Goal: Task Accomplishment & Management: Manage account settings

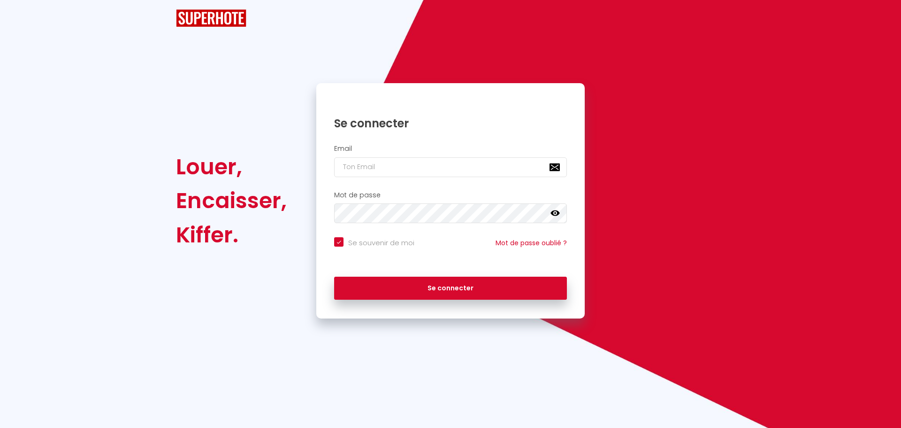
checkbox input "true"
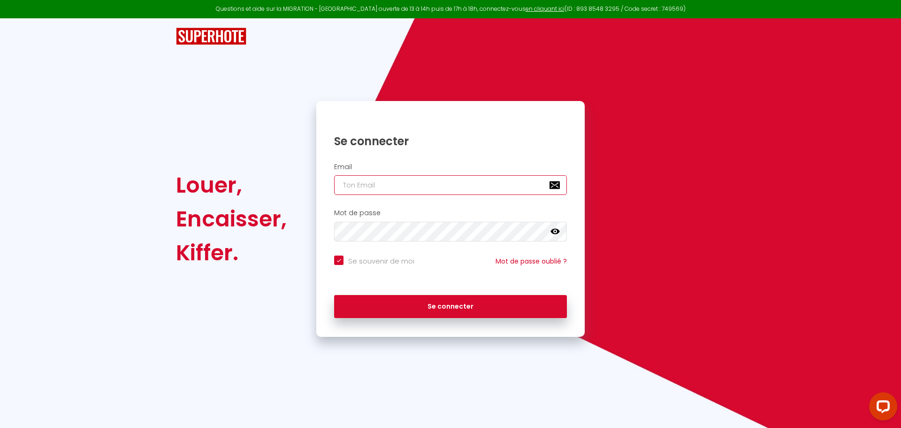
click at [420, 190] on input "email" at bounding box center [450, 185] width 233 height 20
type input "[EMAIL_ADDRESS][DOMAIN_NAME]"
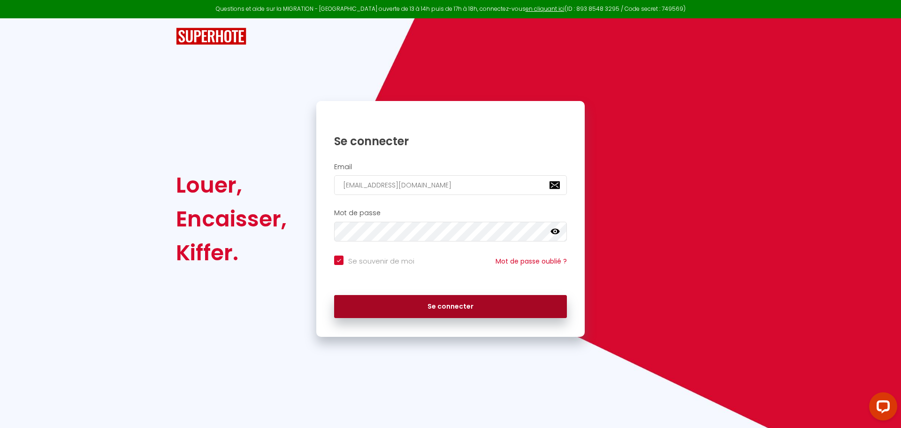
click at [455, 299] on button "Se connecter" at bounding box center [450, 306] width 233 height 23
checkbox input "true"
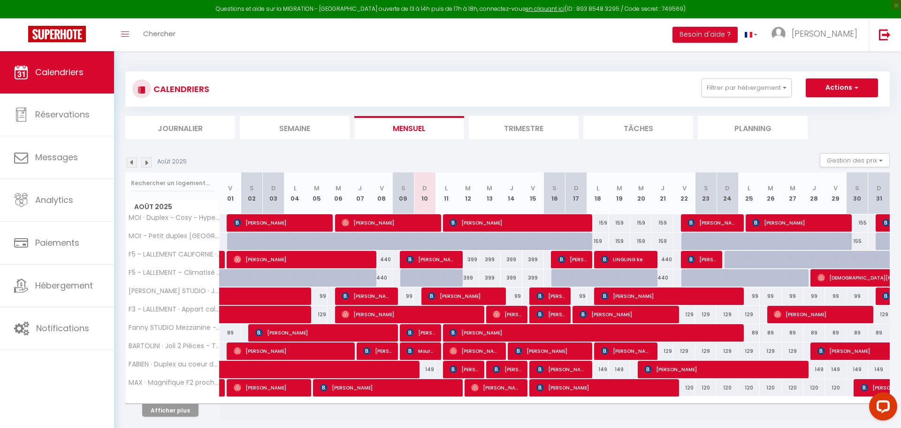
click at [476, 259] on div "399" at bounding box center [468, 259] width 22 height 17
type input "399"
type input "[DATE]"
type input "Mer 13 Août 2025"
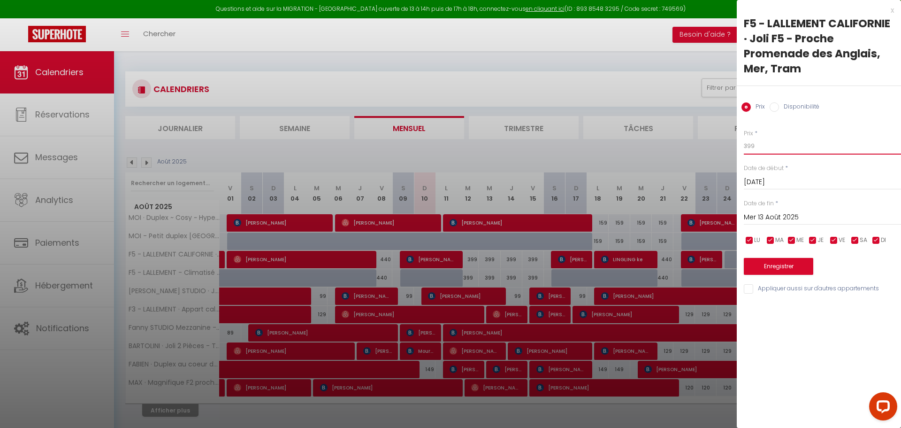
click at [782, 151] on input "399" at bounding box center [822, 146] width 157 height 17
type input "390"
click at [807, 214] on input "Mer 13 Août 2025" at bounding box center [822, 217] width 157 height 12
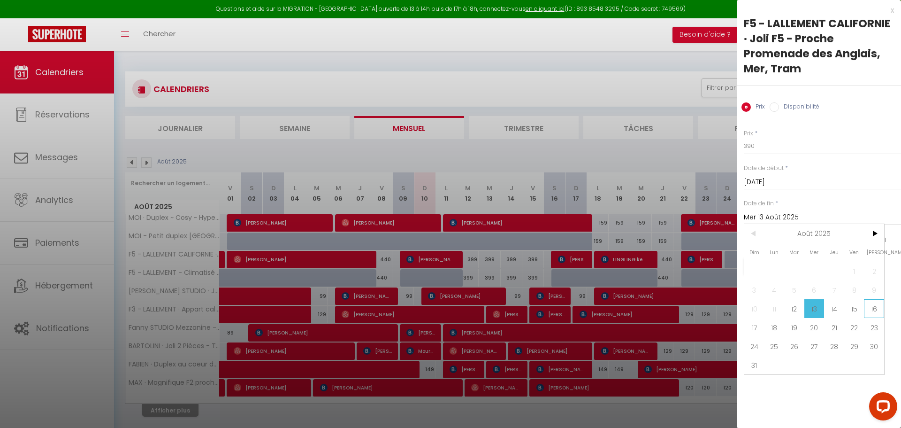
click at [874, 309] on span "16" at bounding box center [874, 308] width 20 height 19
type input "[PERSON_NAME][DATE]"
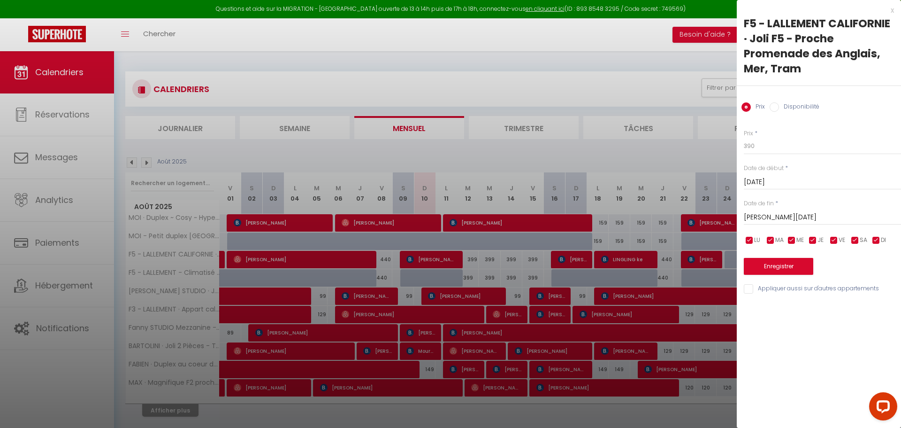
click at [764, 288] on input "Appliquer aussi sur d'autres appartements" at bounding box center [822, 288] width 157 height 9
checkbox input "true"
click at [788, 264] on button "Enregistrer" at bounding box center [778, 266] width 69 height 17
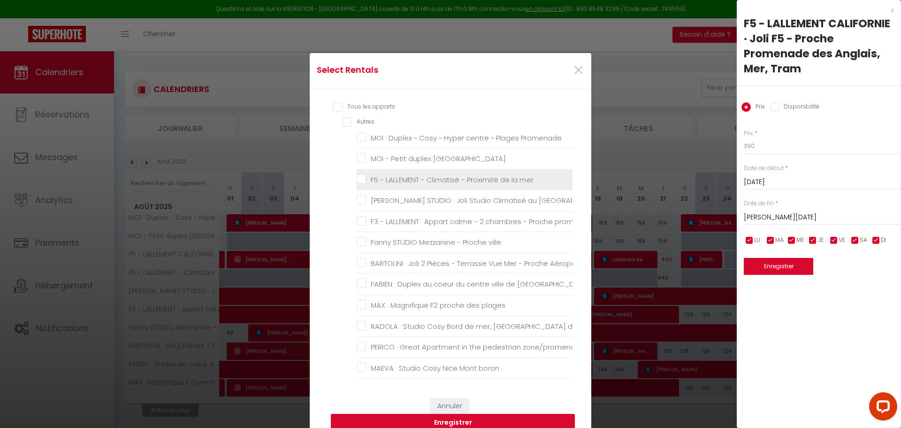
click at [428, 185] on li "F5 - LALLEMENT - Climatisé - Proximité de la mer" at bounding box center [465, 179] width 216 height 21
click at [376, 184] on label "F5 - LALLEMENT - Climatisé - Proximité de la mer" at bounding box center [450, 179] width 168 height 11
click at [376, 184] on mer "F5 - LALLEMENT - Climatisé - Proximité de la mer" at bounding box center [465, 179] width 216 height 9
checkbox mer "true"
checkbox Promenade "false"
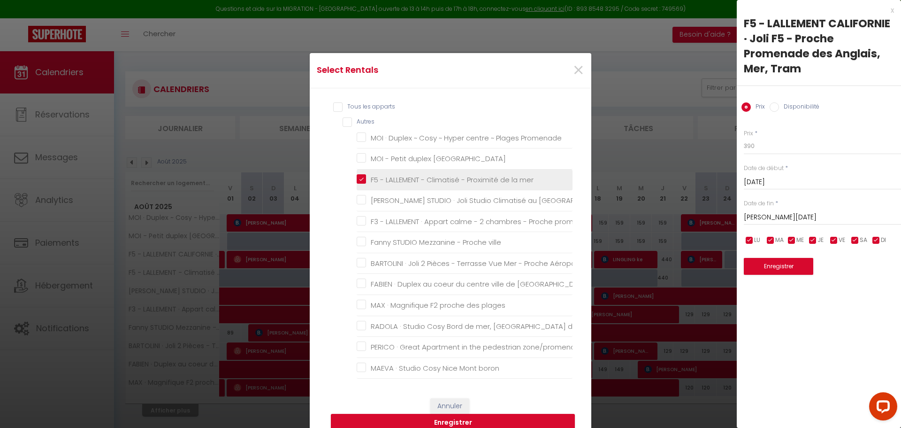
checkbox plage "false"
checkbox Calme "false"
checkbox promenade "false"
checkbox ville "false"
checkbox Aéroport "false"
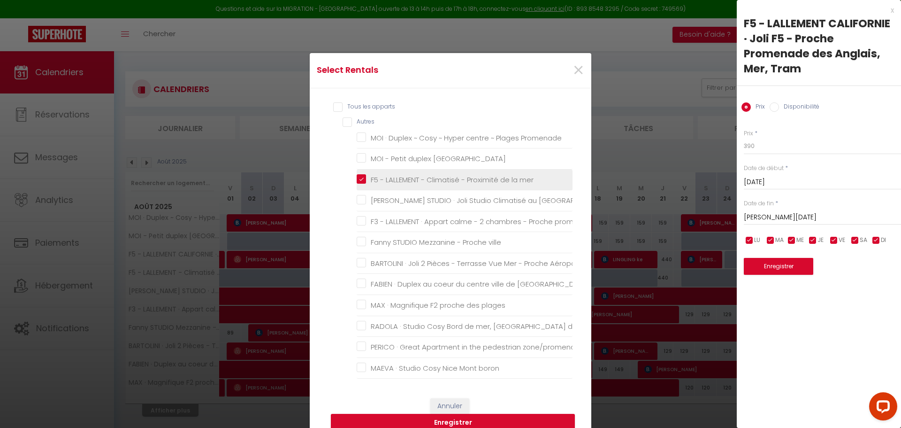
checkbox Nice "false"
checkbox plages "false"
checkbox aéroport "false"
checkbox zone\/promenade "false"
checkbox boron "false"
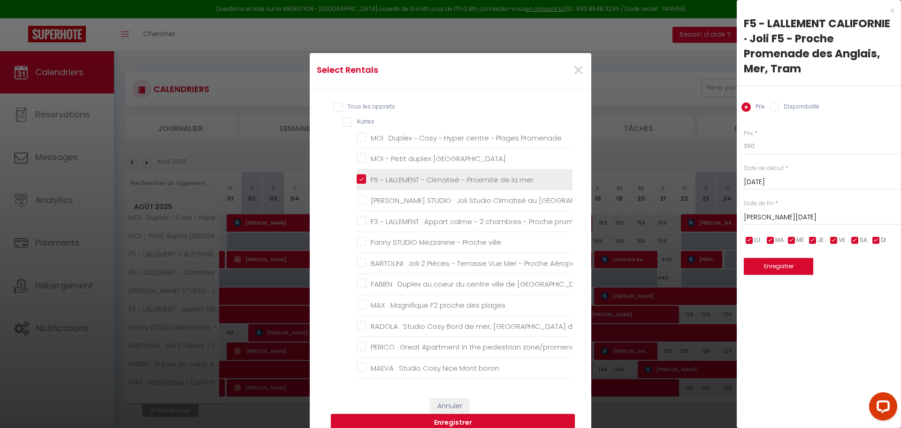
checkbox piscine "false"
checkbox Nice "false"
checkbox Pietonne "false"
checkbox terrasse "false"
checkbox Massena "false"
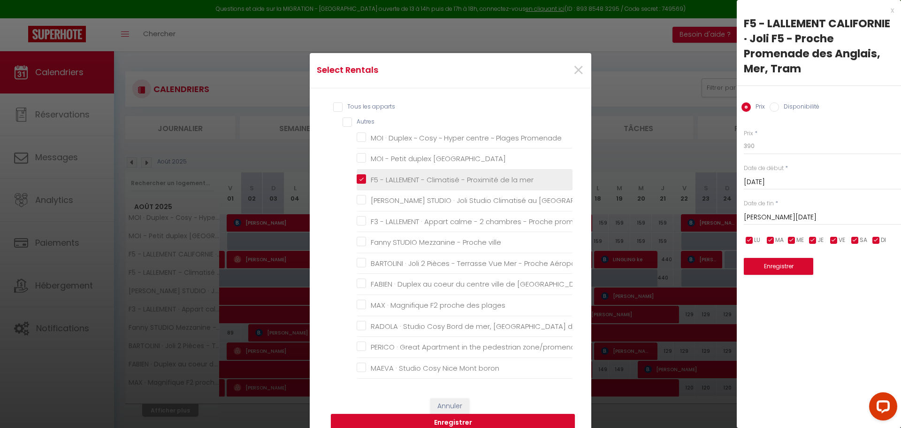
checkbox plage "false"
checkbox Augustin "false"
checkbox - "false"
checkbox nature "false"
checkbox plage "false"
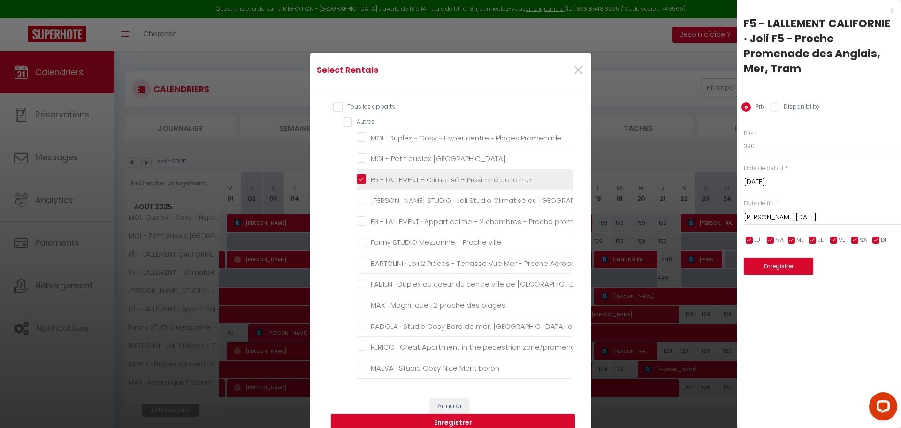
checkbox plages "false"
checkbox mer "false"
checkbox aéroport "false"
click at [445, 419] on button "Enregistrer" at bounding box center [453, 423] width 244 height 18
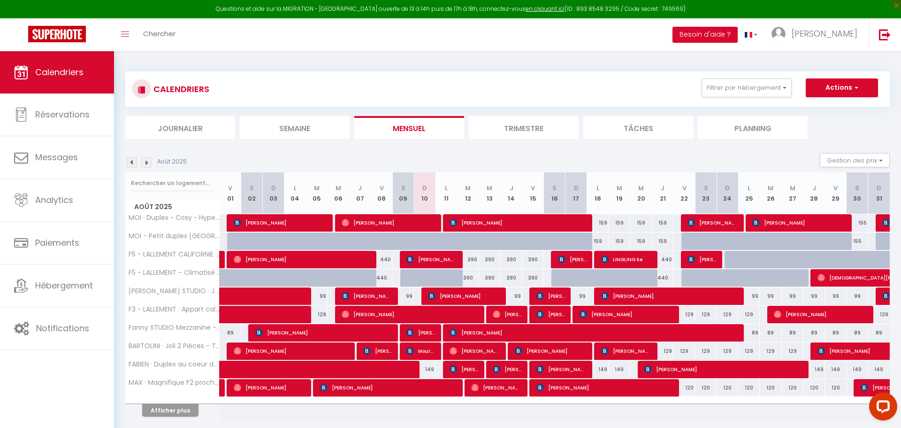
click at [606, 222] on div "159" at bounding box center [598, 222] width 22 height 17
type input "159"
type input "Lun 18 Août 2025"
type input "[DATE]"
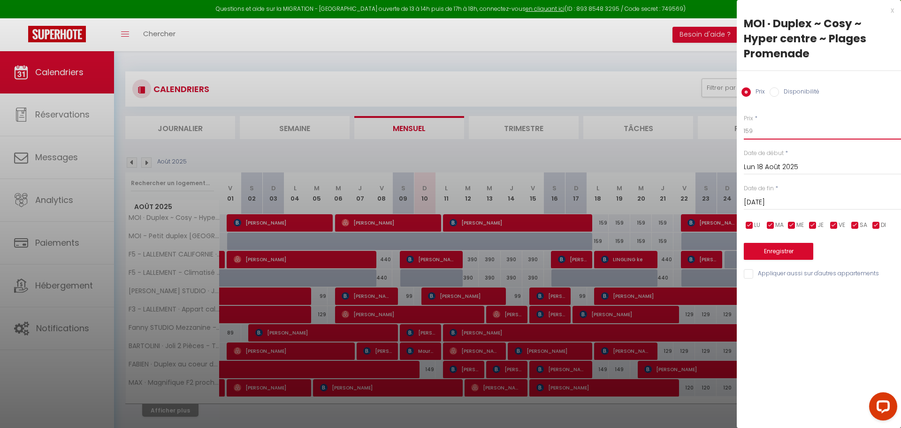
click at [765, 133] on input "159" at bounding box center [822, 131] width 157 height 17
type input "155"
click at [783, 203] on input "[DATE]" at bounding box center [822, 202] width 157 height 12
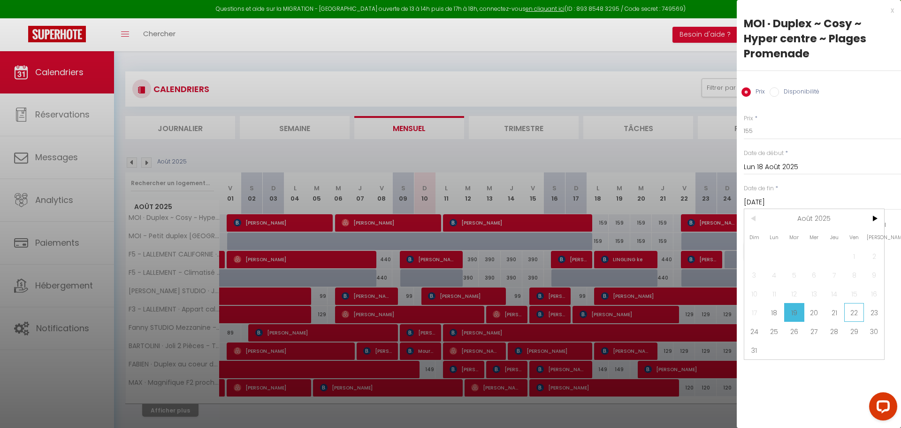
click at [853, 315] on span "22" at bounding box center [855, 312] width 20 height 19
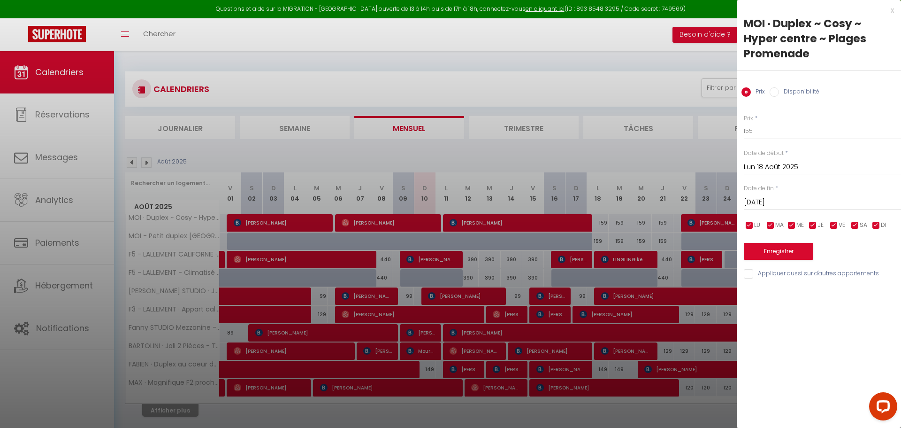
type input "Ven 22 Août 2025"
click at [770, 275] on input "Appliquer aussi sur d'autres appartements" at bounding box center [822, 273] width 157 height 9
checkbox input "true"
click at [772, 254] on button "Enregistrer" at bounding box center [778, 251] width 69 height 17
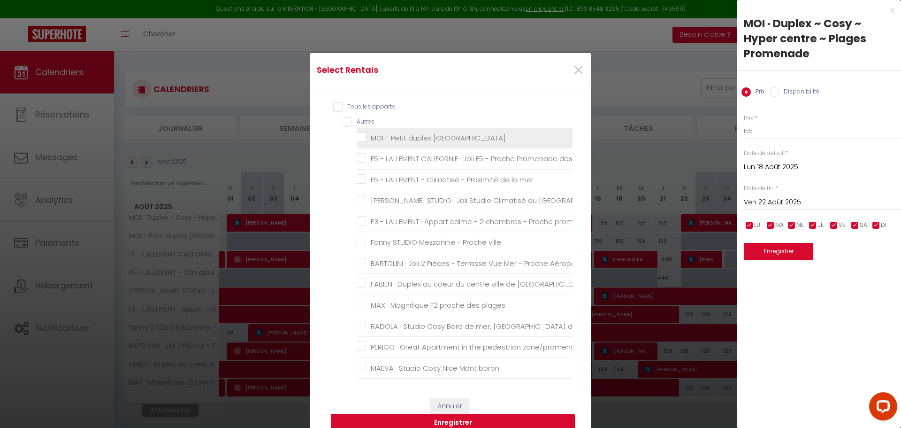
click at [395, 143] on label "MOI - Petit duplex [GEOGRAPHIC_DATA]" at bounding box center [436, 137] width 140 height 11
click at [395, 142] on plage "MOI - Petit duplex [GEOGRAPHIC_DATA]" at bounding box center [465, 137] width 216 height 9
checkbox plage "true"
checkbox Tram "false"
checkbox mer "false"
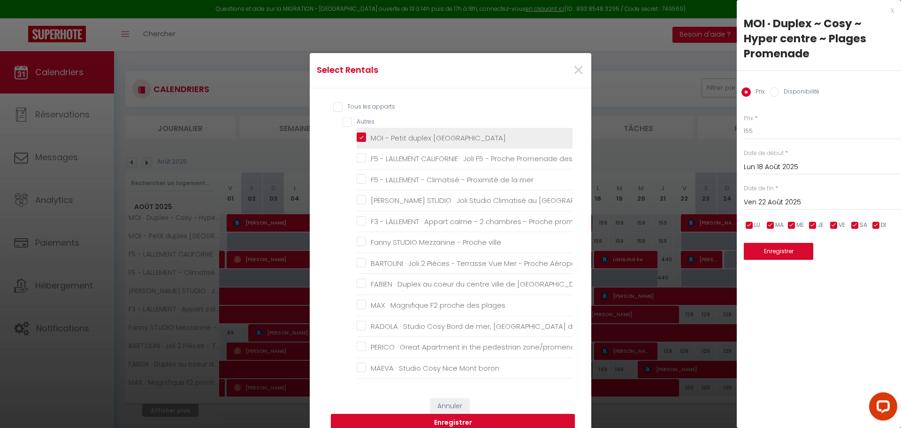
checkbox Calme "false"
checkbox promenade "false"
checkbox ville "false"
checkbox Aéroport "false"
checkbox Nice "false"
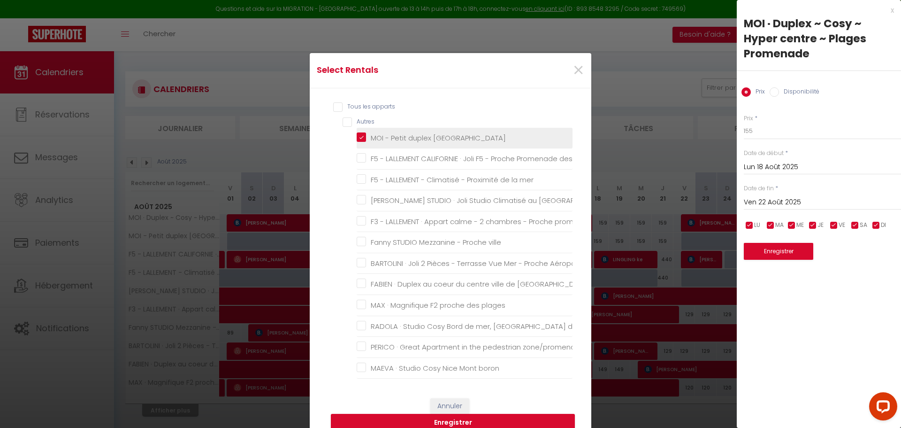
checkbox plages "false"
checkbox aéroport "false"
checkbox zone\/promenade "false"
checkbox boron "false"
checkbox piscine "false"
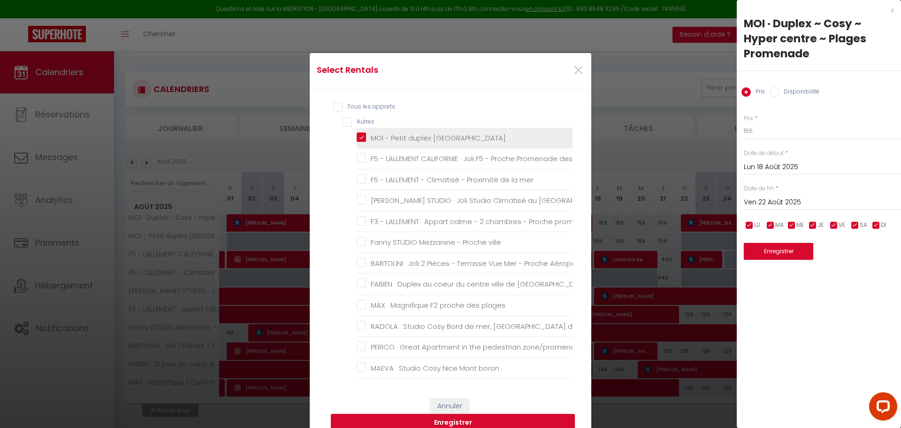
checkbox Nice "false"
checkbox Pietonne "false"
checkbox terrasse "false"
checkbox Massena "false"
checkbox plage "false"
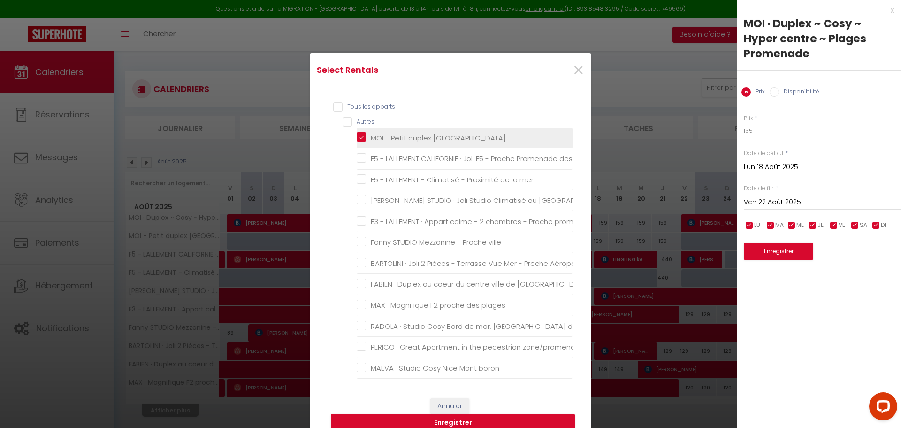
checkbox Augustin "false"
checkbox - "false"
checkbox nature "false"
checkbox plage "false"
checkbox plages "false"
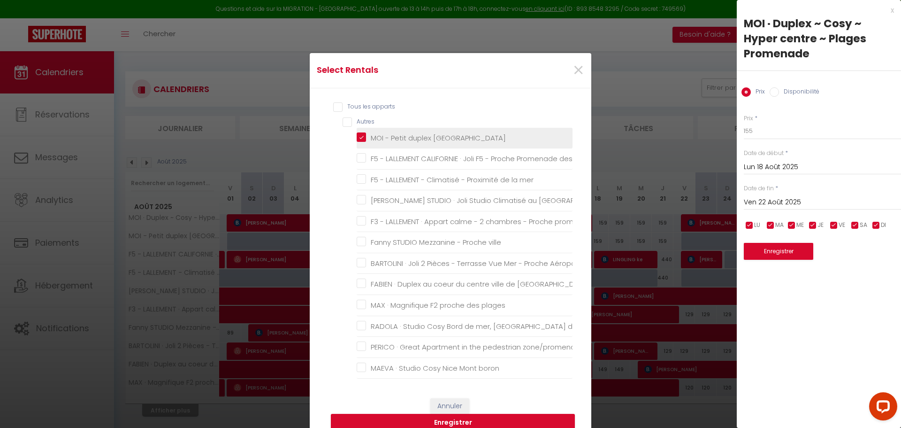
checkbox mer "false"
checkbox aéroport "false"
click at [427, 421] on button "Enregistrer" at bounding box center [453, 423] width 244 height 18
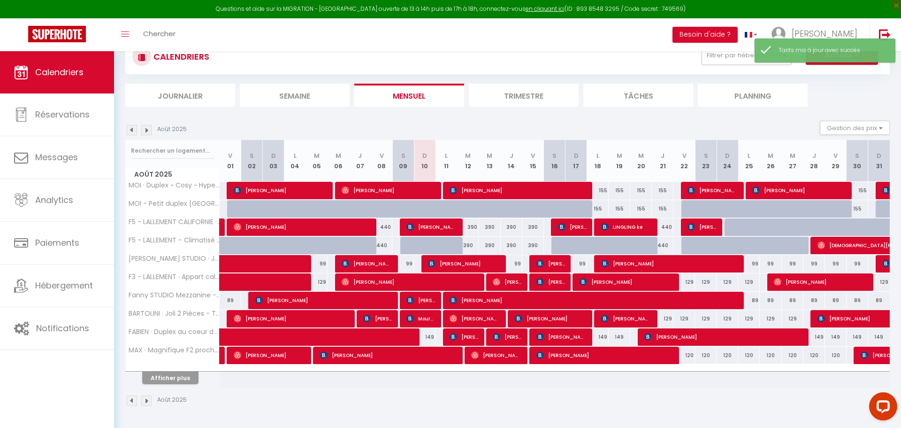
scroll to position [51, 0]
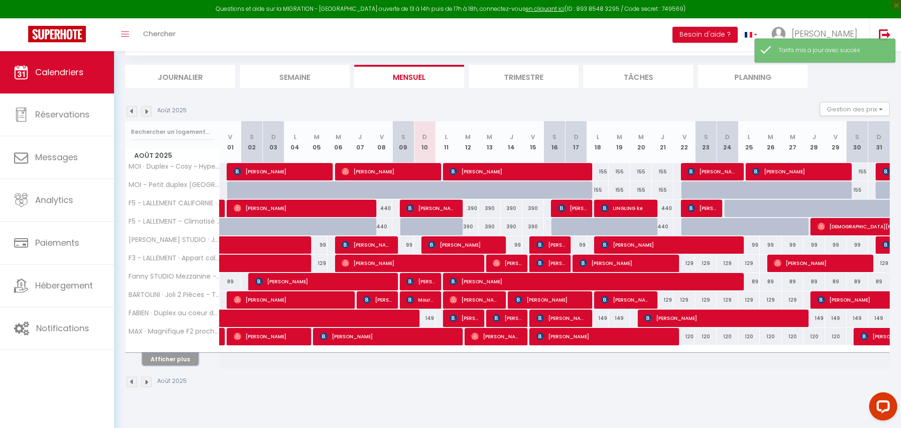
click at [181, 355] on button "Afficher plus" at bounding box center [170, 359] width 56 height 13
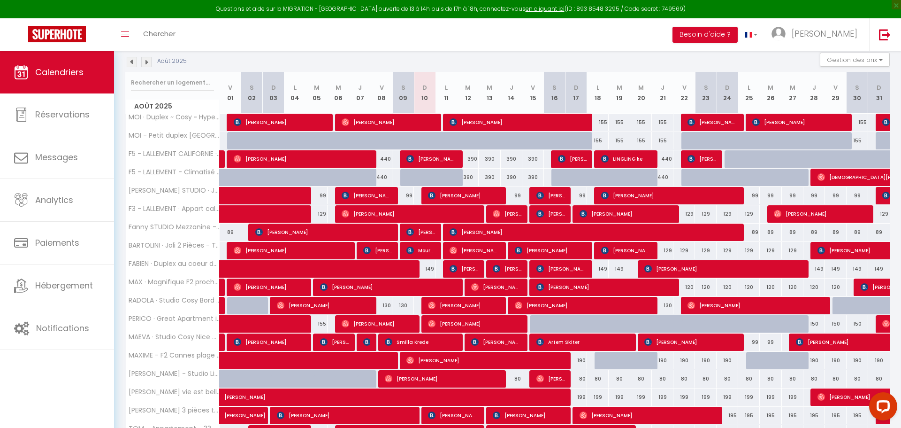
scroll to position [101, 0]
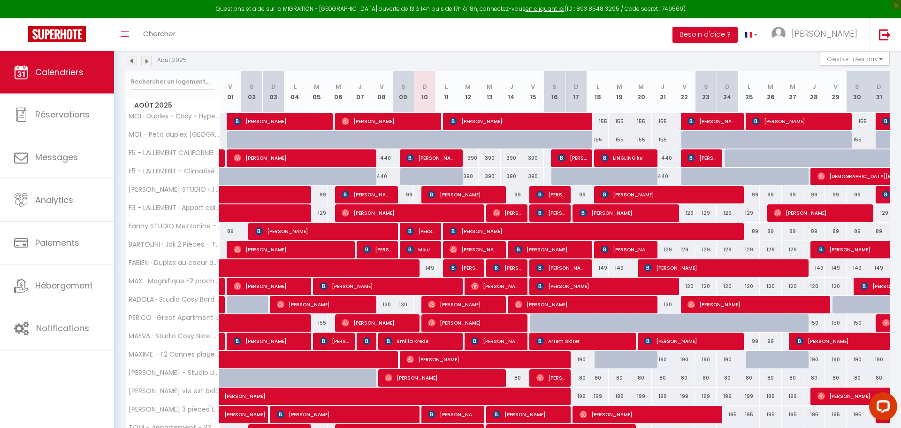
click at [692, 286] on div "120" at bounding box center [685, 285] width 22 height 17
type input "120"
type input "Ven 22 Août 2025"
type input "Sam 23 Août 2025"
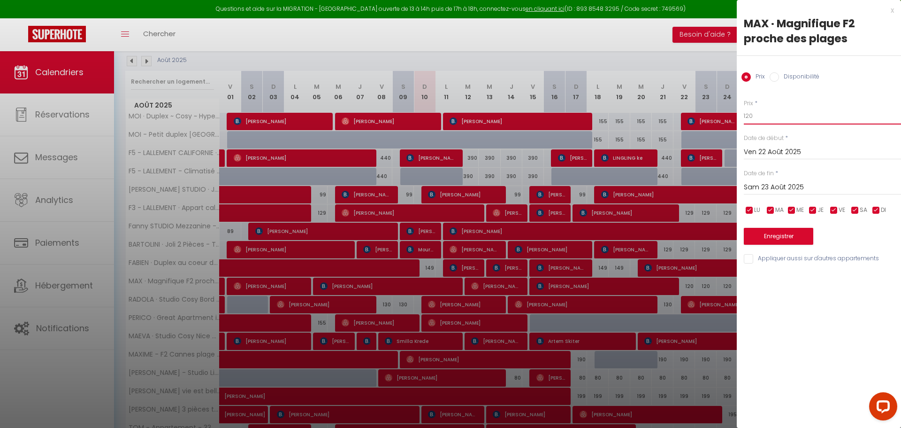
click at [784, 115] on input "120" at bounding box center [822, 116] width 157 height 17
type input "119"
click at [784, 192] on input "Sam 23 Août 2025" at bounding box center [822, 187] width 157 height 12
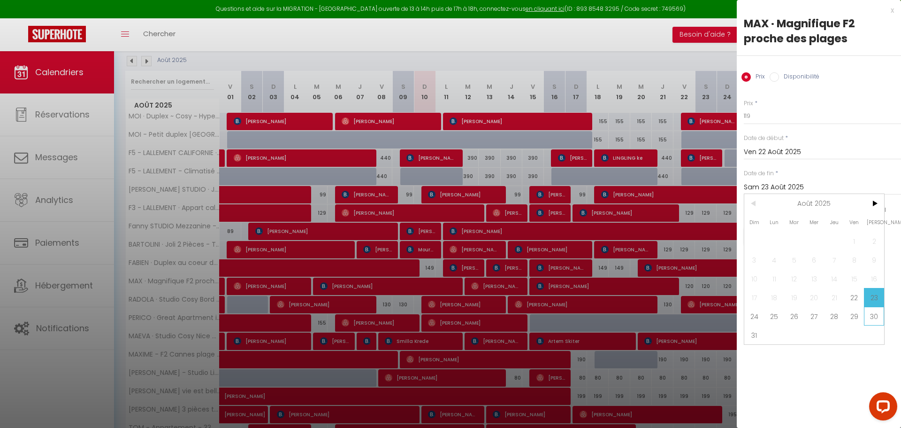
click at [875, 309] on span "30" at bounding box center [874, 316] width 20 height 19
type input "[DATE]"
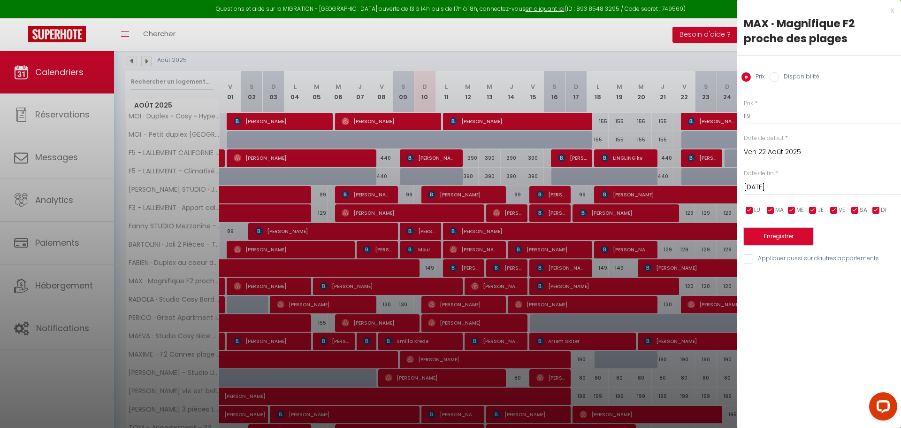
click at [789, 239] on button "Enregistrer" at bounding box center [778, 236] width 69 height 17
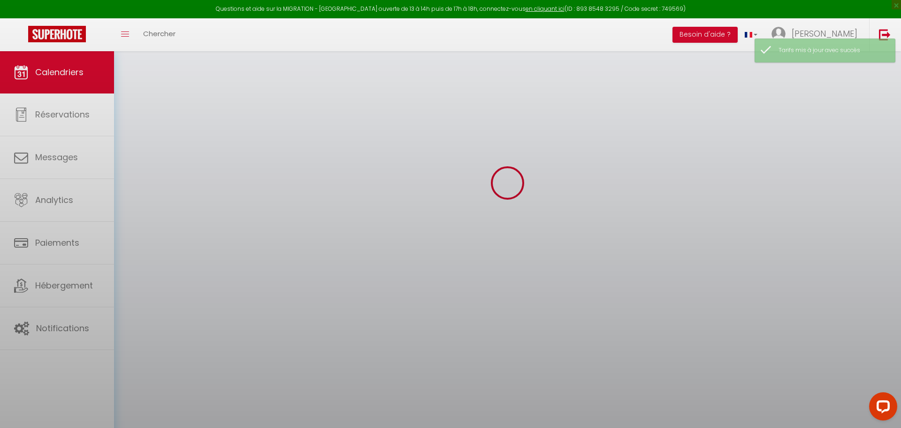
scroll to position [51, 0]
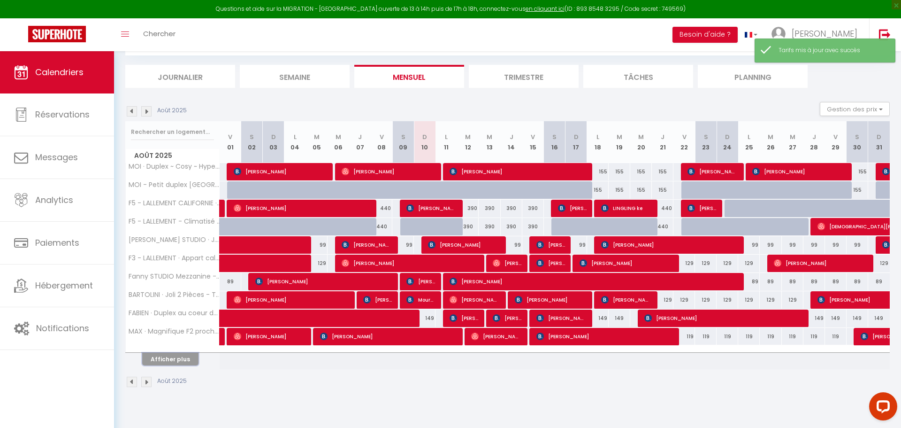
click at [168, 358] on button "Afficher plus" at bounding box center [170, 359] width 56 height 13
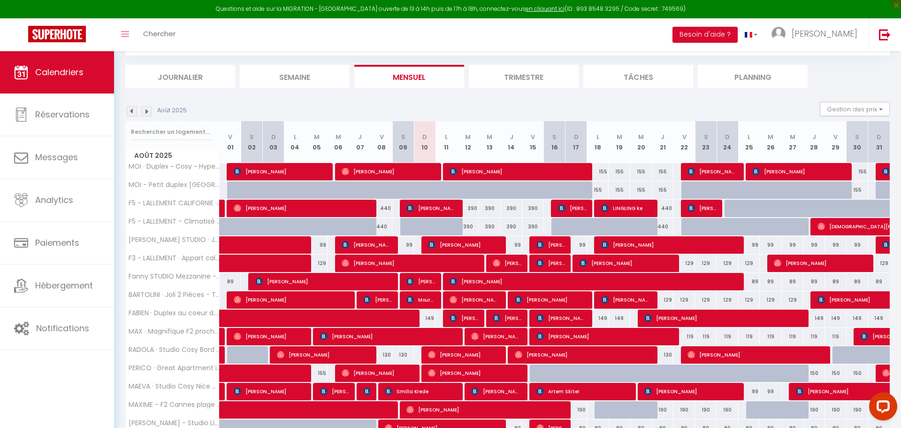
click at [670, 299] on div "129" at bounding box center [663, 299] width 22 height 17
type input "129"
type input "[DEMOGRAPHIC_DATA][DATE]"
type input "Ven 22 Août 2025"
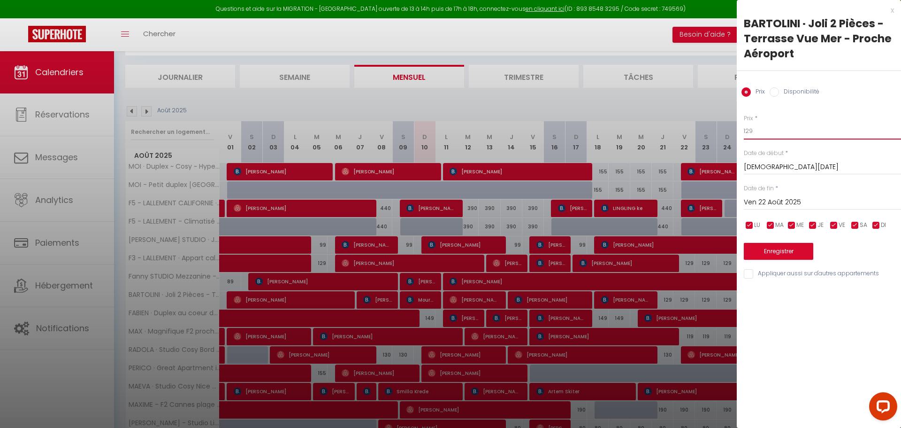
click at [749, 131] on input "129" at bounding box center [822, 131] width 157 height 17
type input "119"
click at [791, 200] on input "Ven 22 Août 2025" at bounding box center [822, 202] width 157 height 12
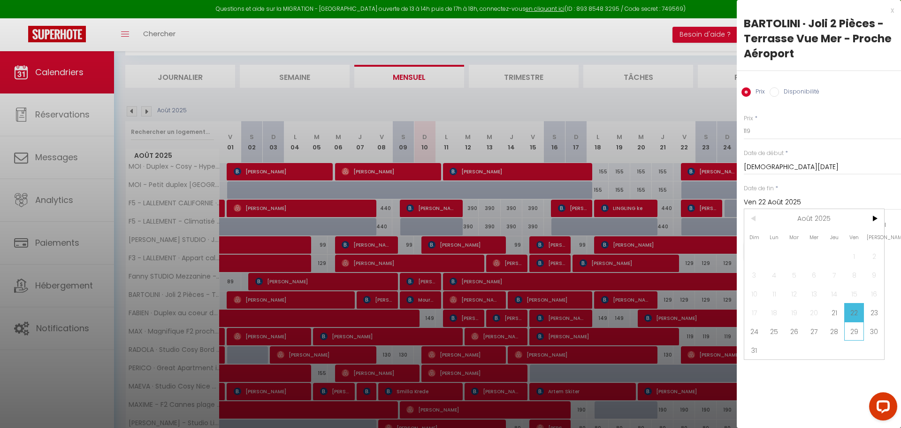
click at [853, 333] on span "29" at bounding box center [855, 331] width 20 height 19
type input "Ven 29 Août 2025"
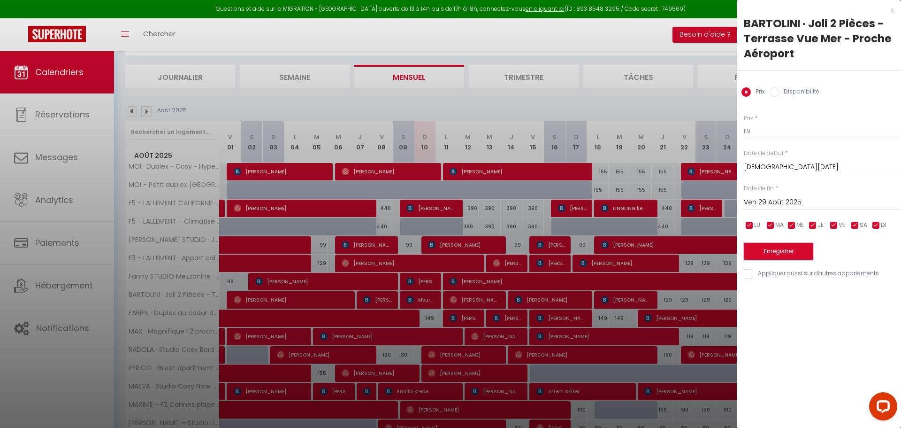
click at [791, 251] on button "Enregistrer" at bounding box center [778, 251] width 69 height 17
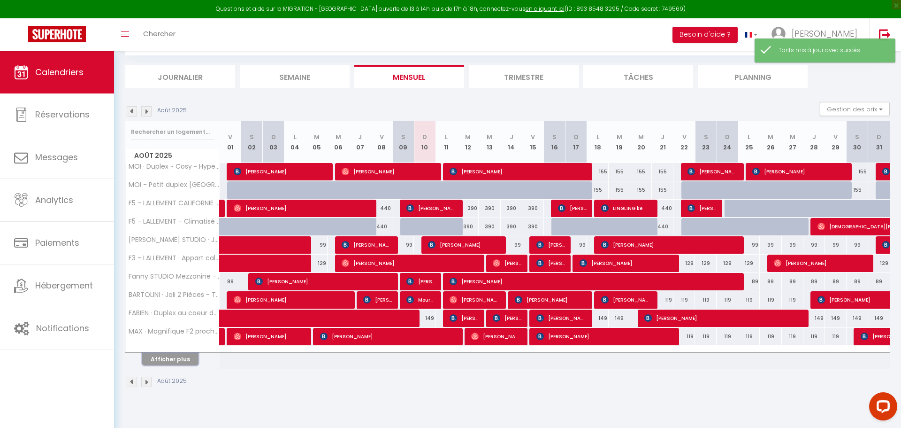
click at [173, 359] on button "Afficher plus" at bounding box center [170, 359] width 56 height 13
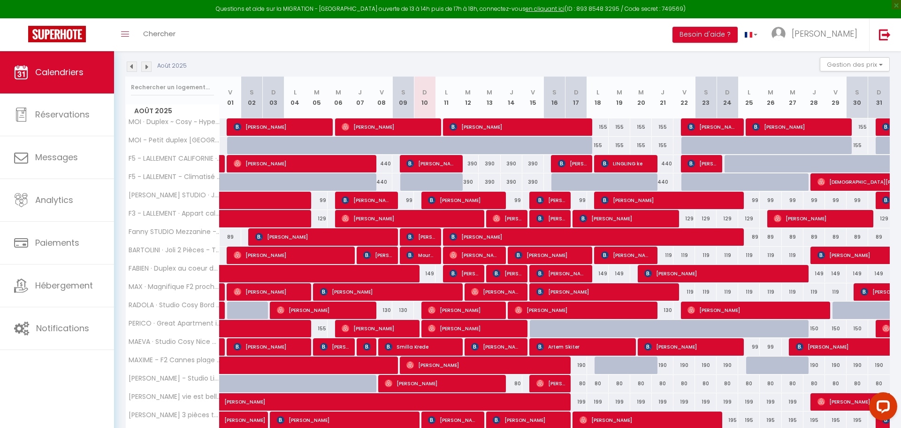
scroll to position [210, 0]
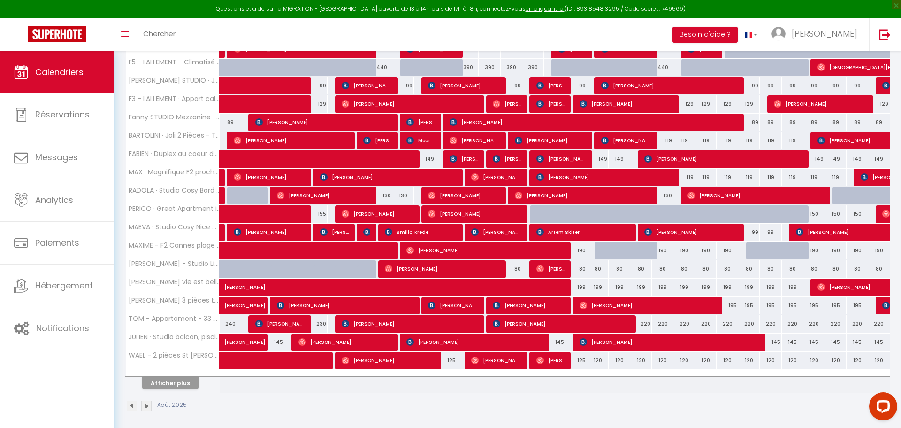
click at [584, 266] on div "80" at bounding box center [577, 268] width 22 height 17
type input "80"
type input "Dim 17 Août 2025"
type input "Lun 18 Août 2025"
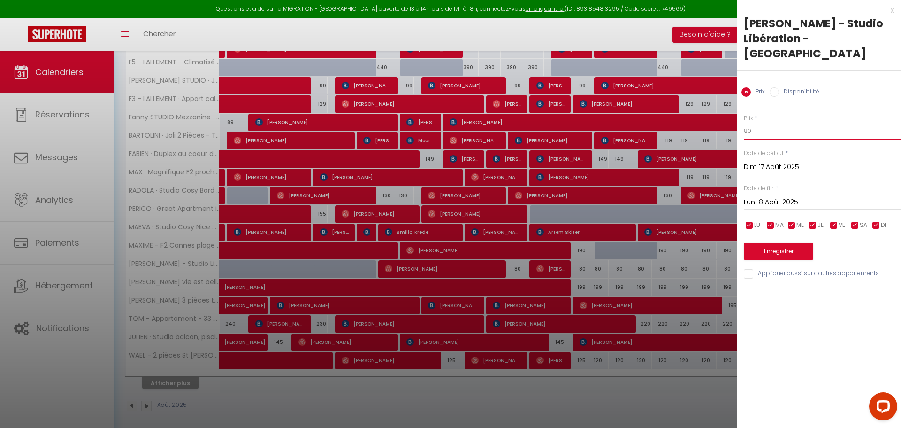
click at [763, 123] on input "80" at bounding box center [822, 131] width 157 height 17
type input "8"
type input "79"
click at [784, 196] on input "Lun 18 Août 2025" at bounding box center [822, 202] width 157 height 12
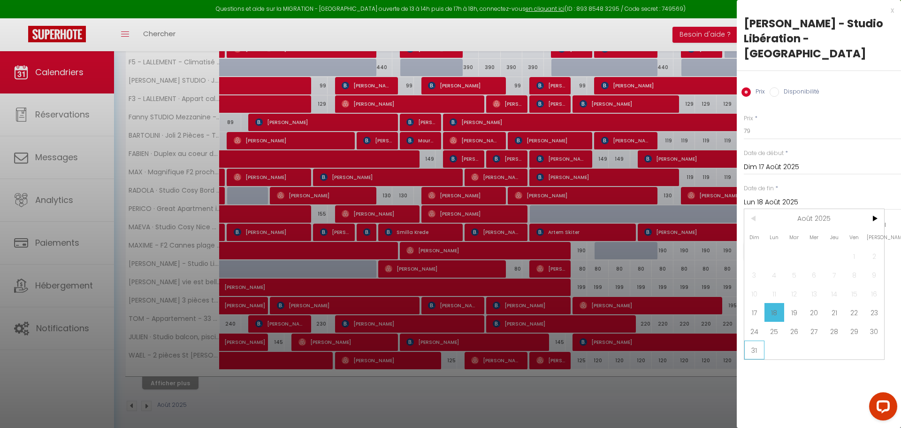
click at [760, 340] on span "31" at bounding box center [755, 349] width 20 height 19
type input "Dim 31 Août 2025"
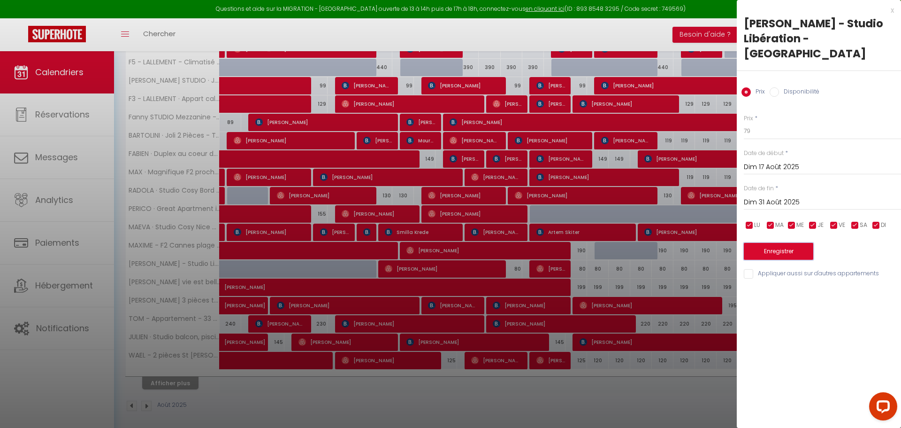
click at [780, 243] on button "Enregistrer" at bounding box center [778, 251] width 69 height 17
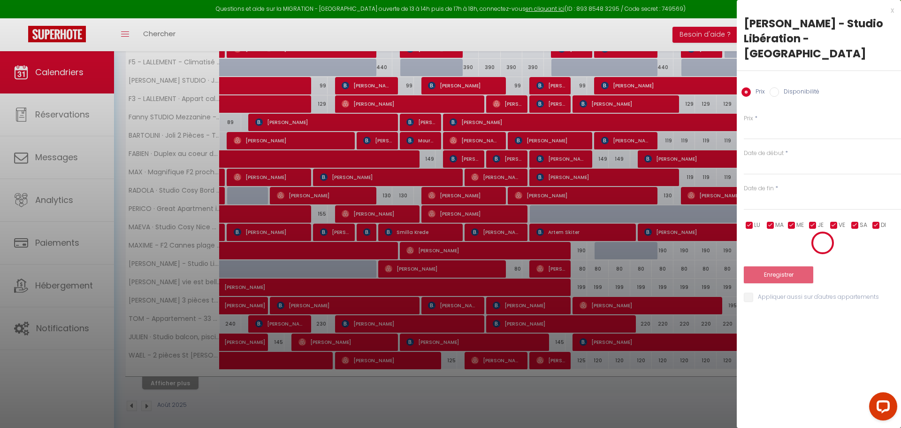
scroll to position [51, 0]
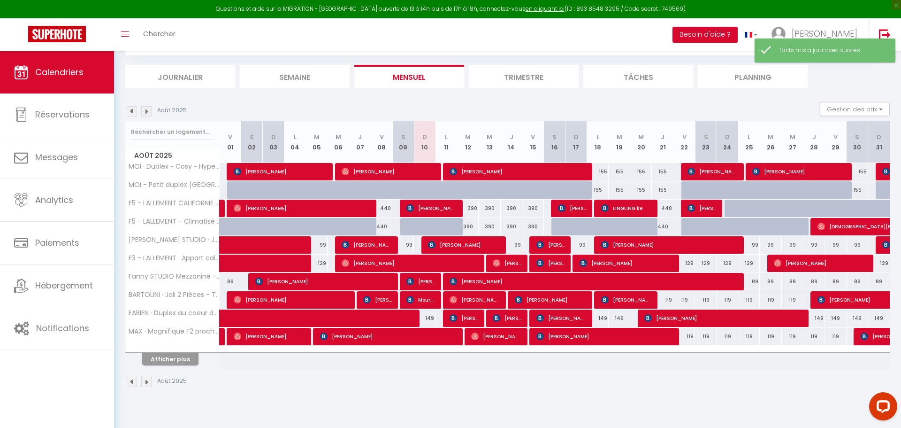
click at [193, 348] on div at bounding box center [173, 349] width 94 height 6
click at [179, 355] on button "Afficher plus" at bounding box center [170, 359] width 56 height 13
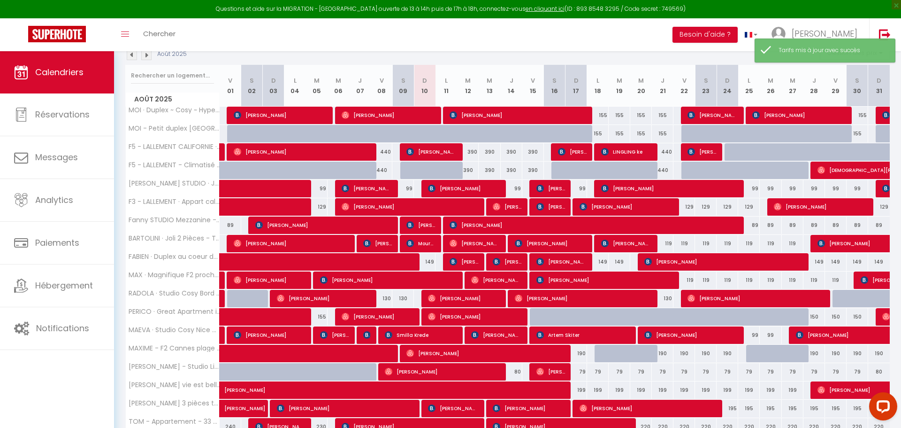
scroll to position [210, 0]
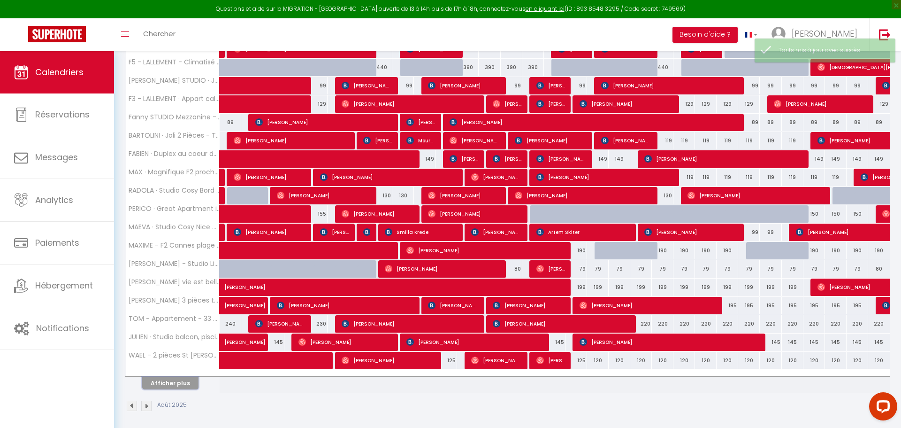
click at [178, 384] on button "Afficher plus" at bounding box center [170, 383] width 56 height 13
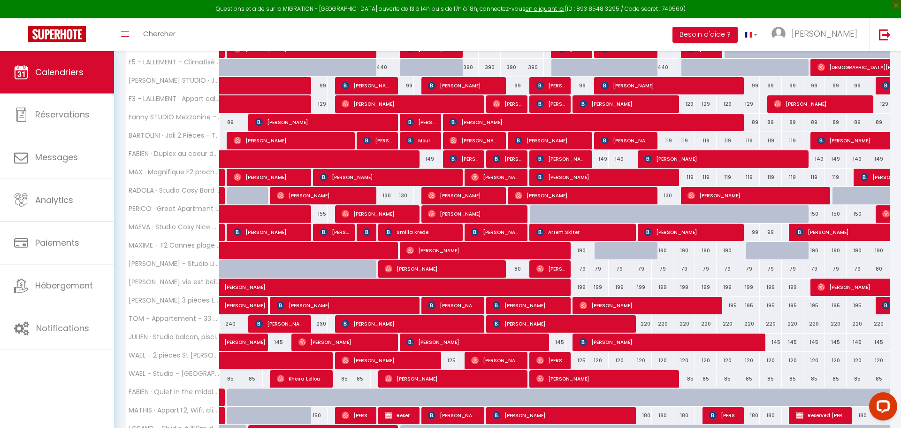
click at [583, 356] on div "125" at bounding box center [577, 360] width 22 height 17
type input "125"
type input "Dim 17 Août 2025"
type input "Lun 18 Août 2025"
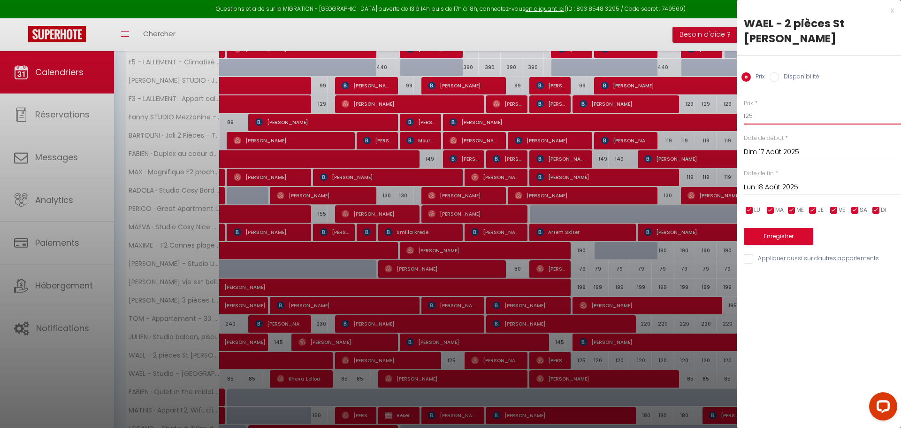
click at [791, 108] on input "125" at bounding box center [822, 116] width 157 height 17
click at [791, 120] on input "125" at bounding box center [822, 116] width 157 height 17
type input "119"
click at [819, 191] on input "Lun 18 Août 2025" at bounding box center [822, 187] width 157 height 12
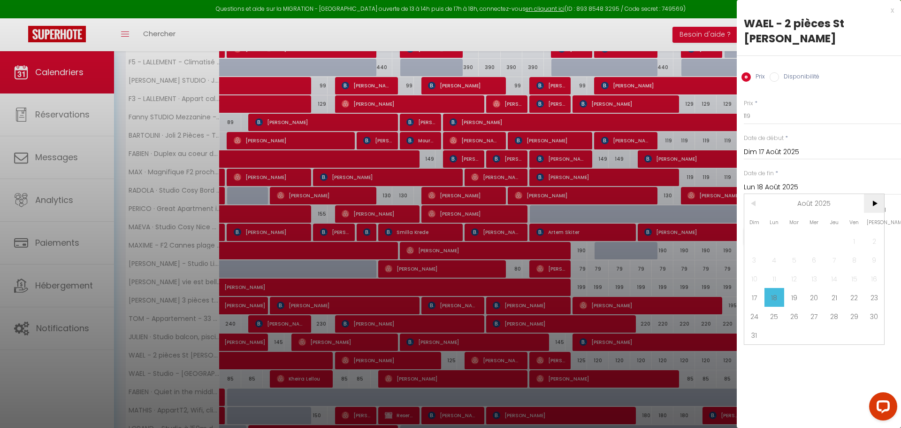
click at [872, 200] on span ">" at bounding box center [874, 203] width 20 height 19
click at [765, 236] on span "1" at bounding box center [775, 240] width 20 height 19
type input "Lun 01 Septembre 2025"
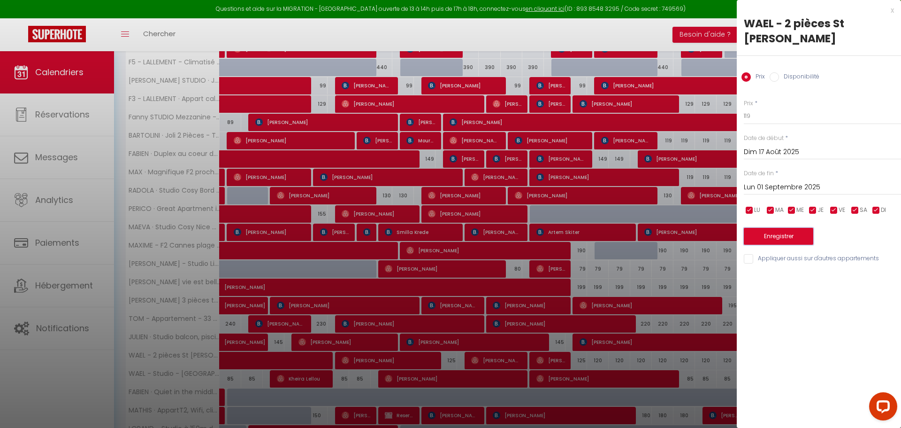
click at [765, 236] on button "Enregistrer" at bounding box center [778, 236] width 69 height 17
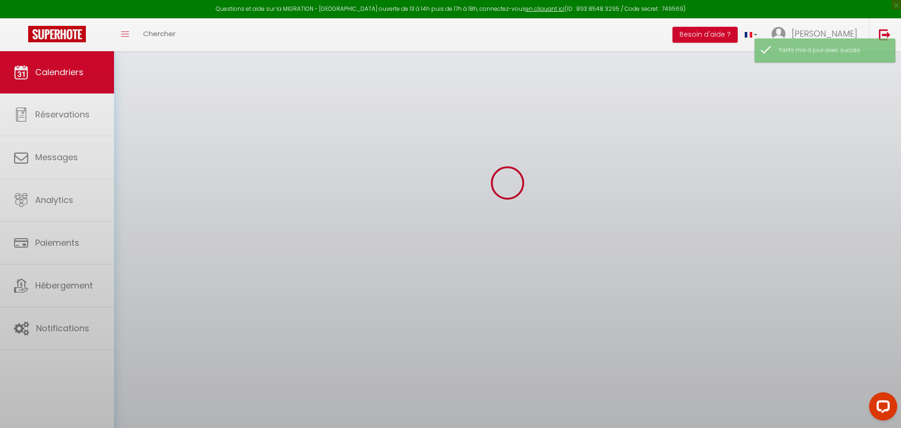
scroll to position [51, 0]
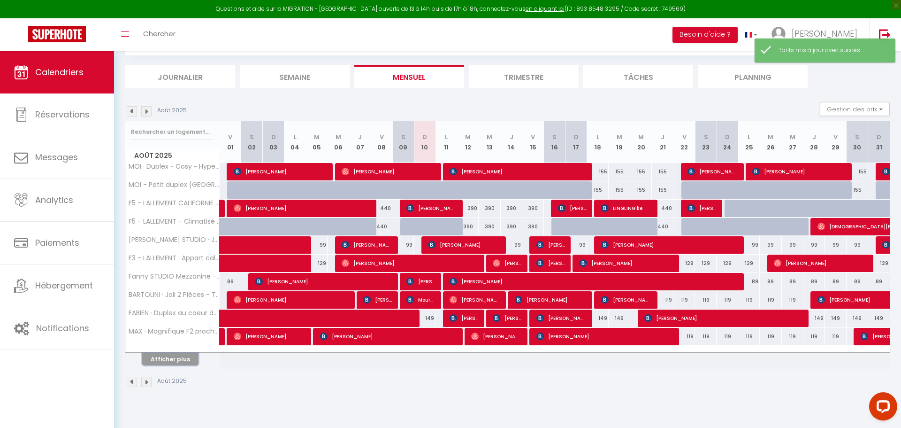
click at [189, 359] on button "Afficher plus" at bounding box center [170, 359] width 56 height 13
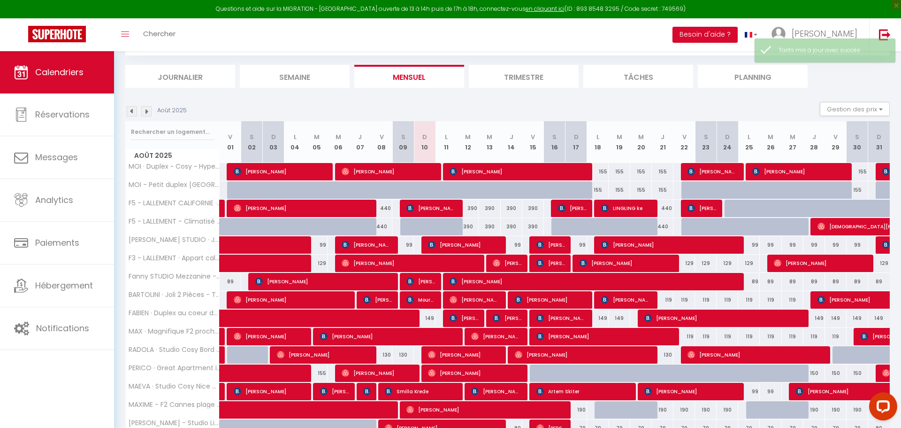
scroll to position [210, 0]
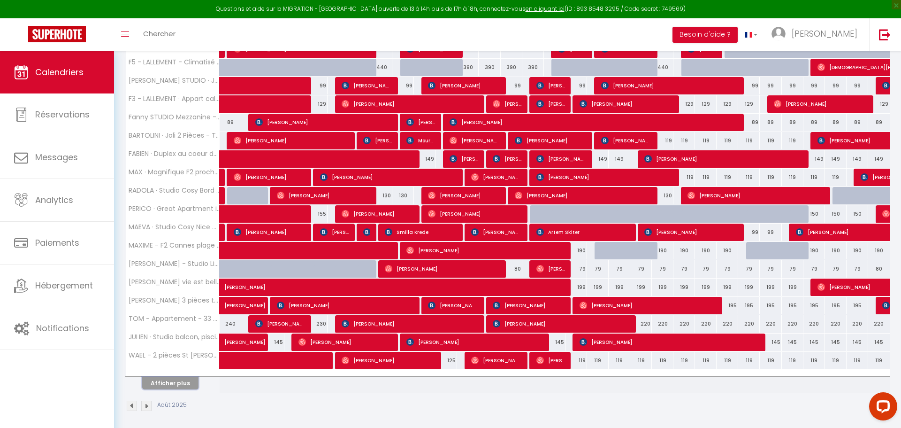
click at [180, 385] on button "Afficher plus" at bounding box center [170, 383] width 56 height 13
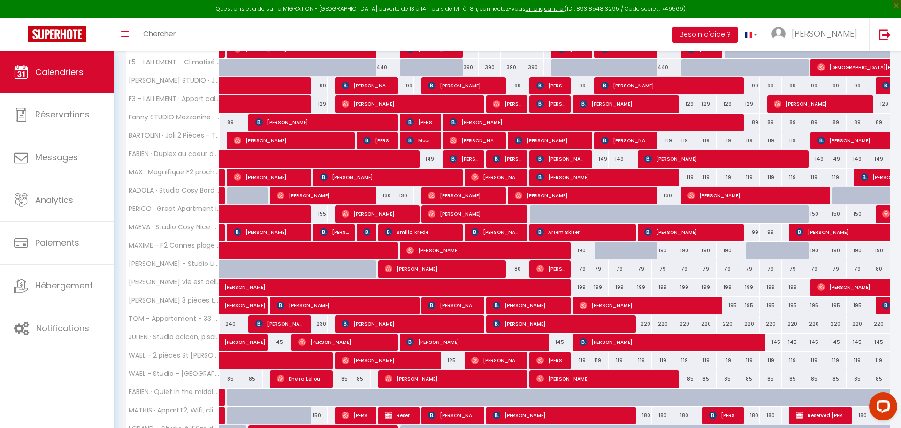
scroll to position [297, 0]
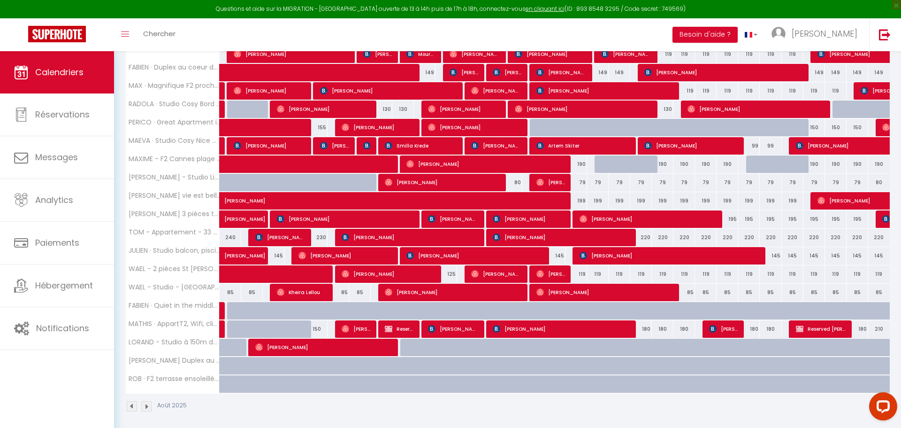
click at [648, 232] on div "220" at bounding box center [641, 237] width 22 height 17
type input "220"
type input "Mer 20 Août 2025"
type input "[DEMOGRAPHIC_DATA][DATE]"
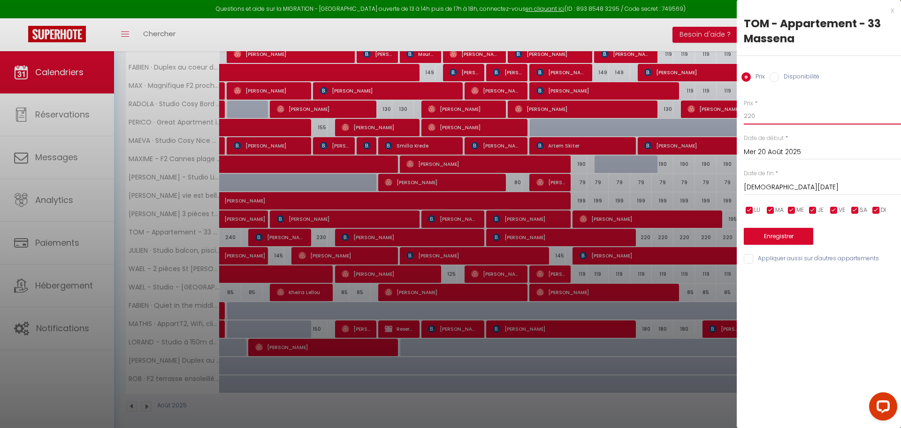
click at [771, 113] on input "220" at bounding box center [822, 116] width 157 height 17
type input "219"
click at [800, 183] on input "[DEMOGRAPHIC_DATA][DATE]" at bounding box center [822, 187] width 157 height 12
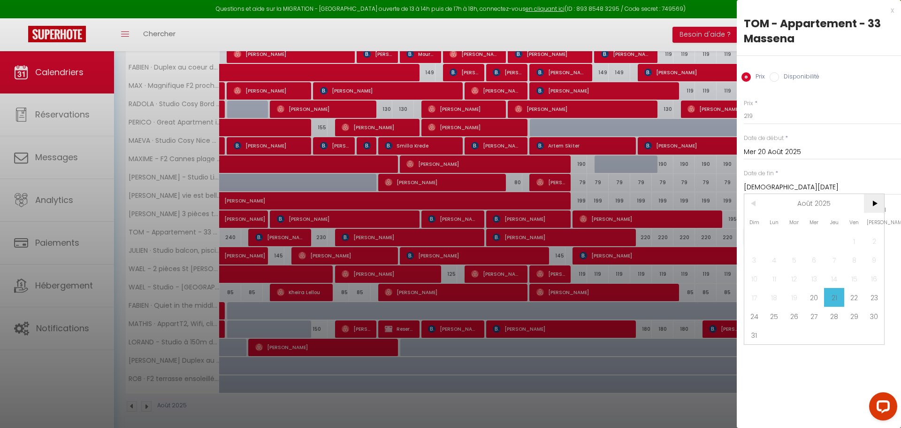
click at [874, 204] on span ">" at bounding box center [874, 203] width 20 height 19
click at [777, 238] on span "1" at bounding box center [775, 240] width 20 height 19
type input "Lun 01 Septembre 2025"
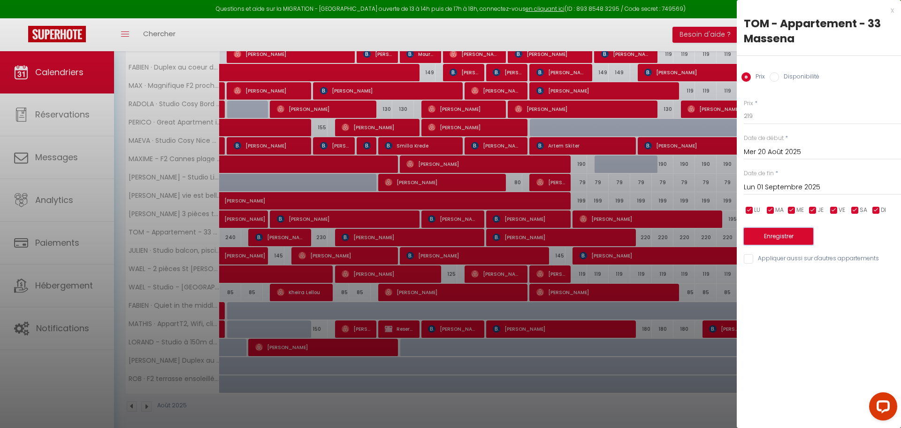
click at [776, 243] on button "Enregistrer" at bounding box center [778, 236] width 69 height 17
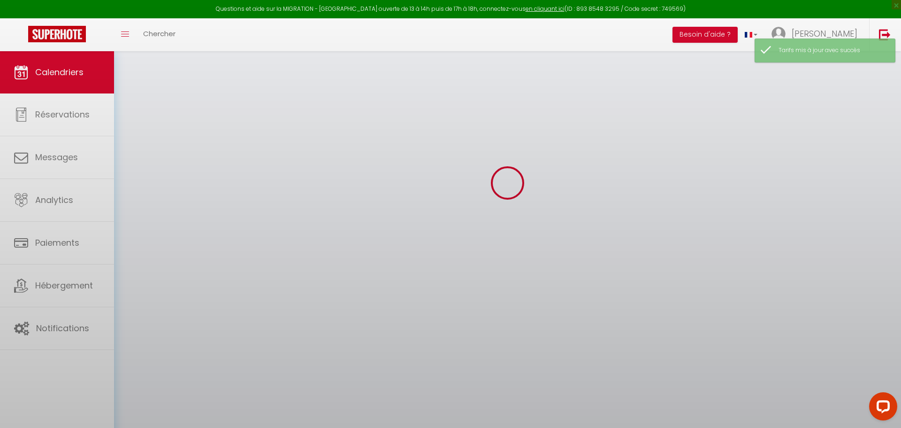
scroll to position [51, 0]
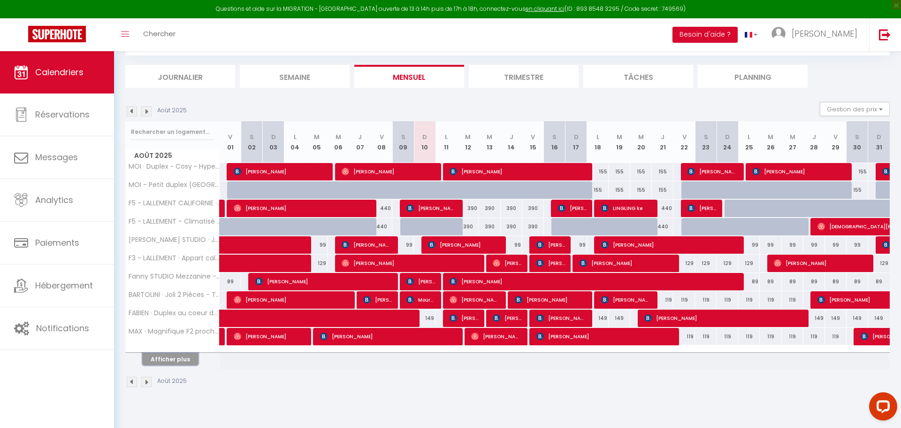
click at [172, 353] on button "Afficher plus" at bounding box center [170, 359] width 56 height 13
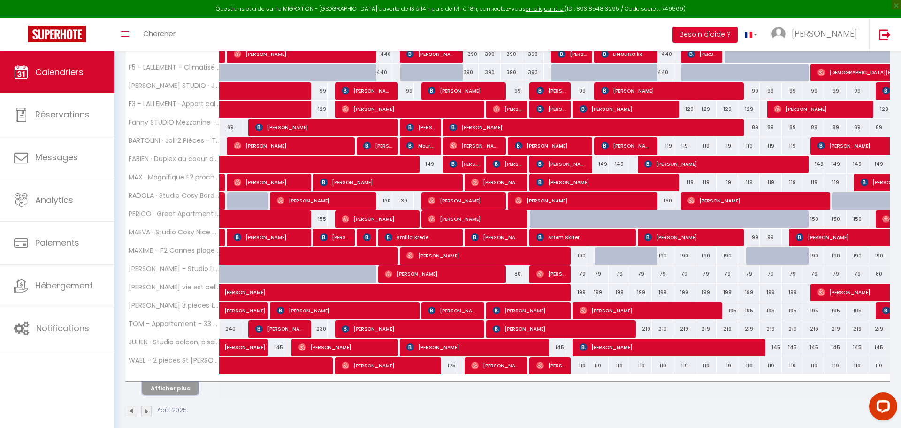
scroll to position [210, 0]
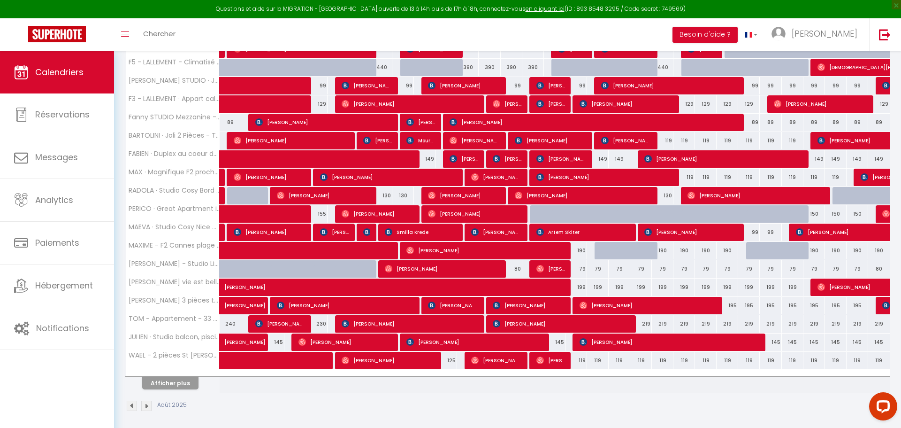
click at [179, 386] on th "Afficher plus" at bounding box center [173, 380] width 94 height 23
click at [179, 383] on button "Afficher plus" at bounding box center [170, 383] width 56 height 13
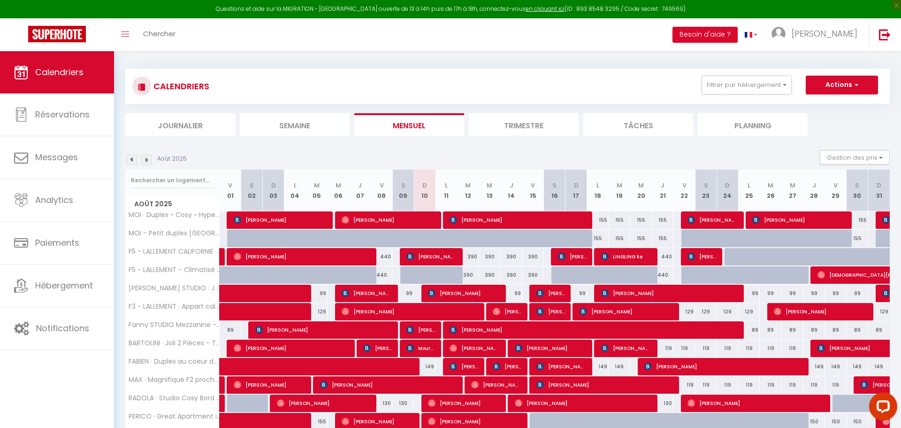
scroll to position [0, 0]
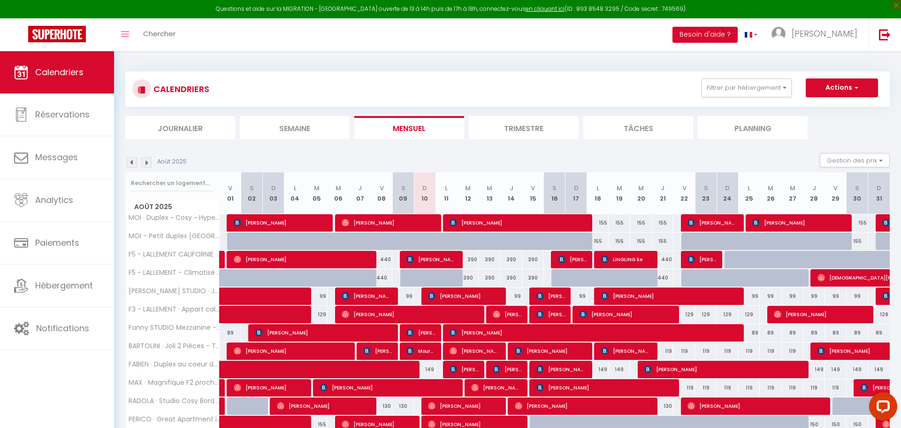
click at [147, 160] on img at bounding box center [146, 162] width 10 height 10
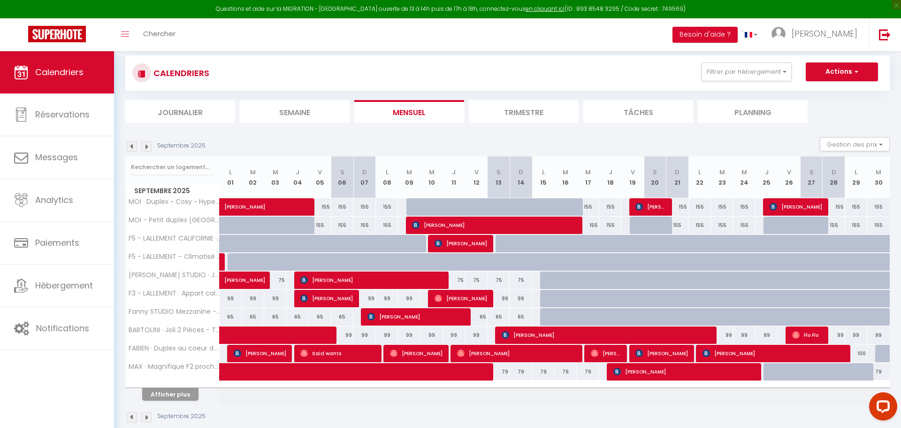
scroll to position [51, 0]
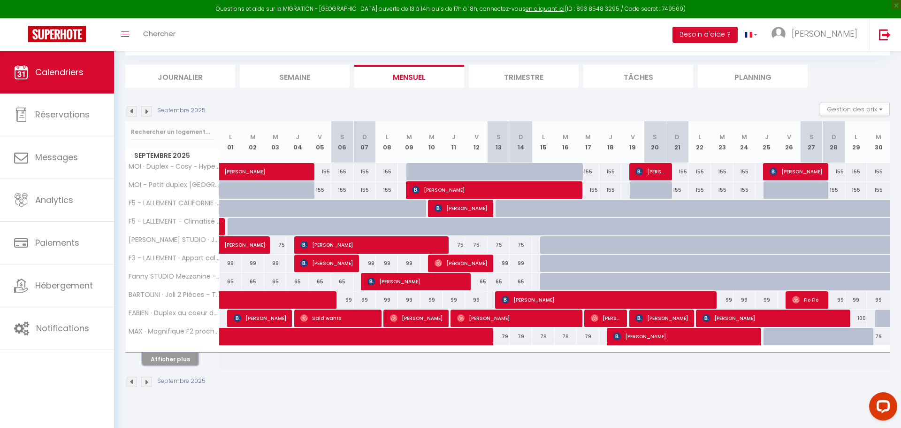
click at [169, 359] on button "Afficher plus" at bounding box center [170, 359] width 56 height 13
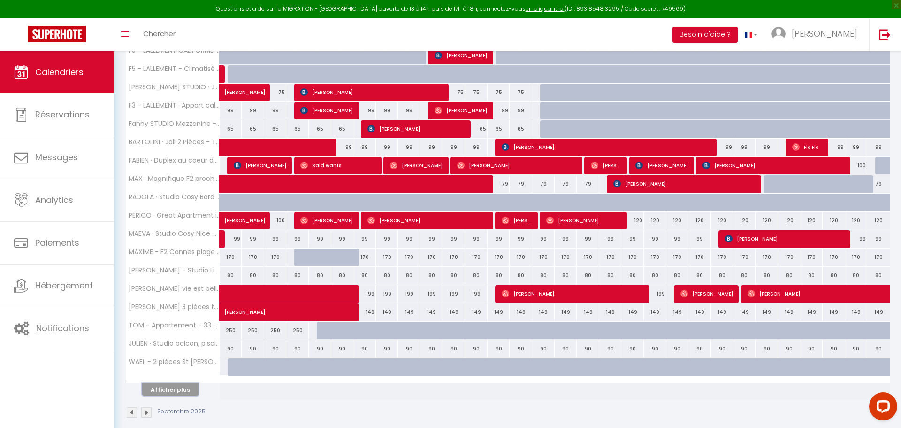
scroll to position [205, 0]
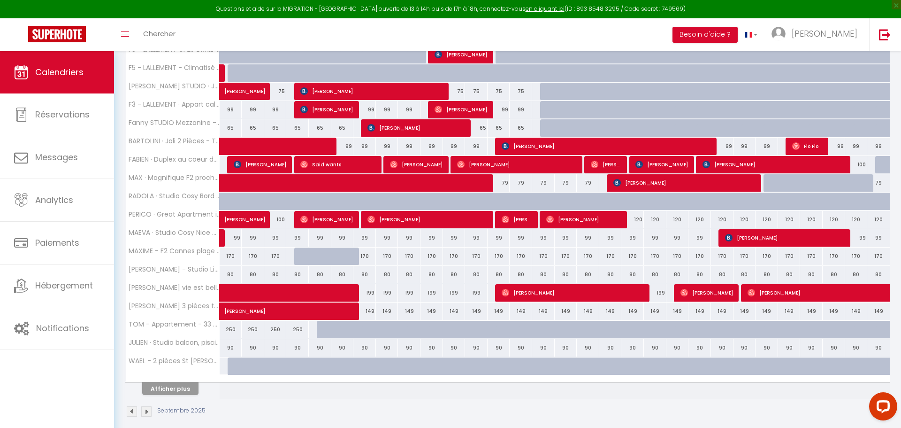
click at [231, 329] on div "250" at bounding box center [231, 329] width 23 height 17
type input "250"
type input "Lun 01 Septembre 2025"
type input "[DATE]"
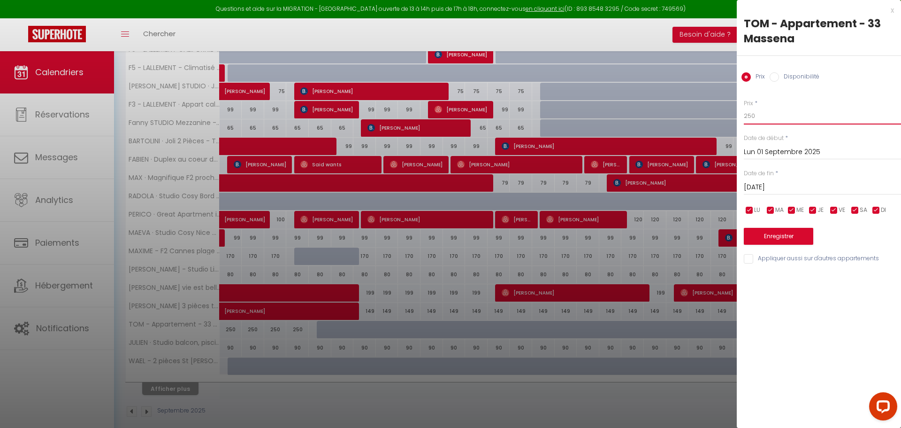
drag, startPoint x: 770, startPoint y: 114, endPoint x: 712, endPoint y: 113, distance: 58.2
click at [712, 113] on body "Questions et aide sur la MIGRATION - [GEOGRAPHIC_DATA] ouverte de 13 à 14h puis…" at bounding box center [450, 141] width 901 height 591
type input "199"
click at [780, 188] on input "[DATE]" at bounding box center [822, 187] width 157 height 12
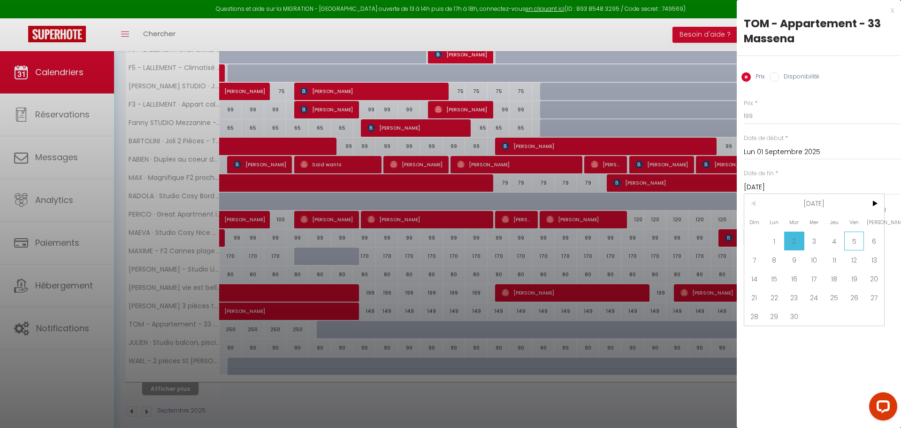
click at [854, 242] on span "5" at bounding box center [855, 240] width 20 height 19
type input "Ven 05 Septembre 2025"
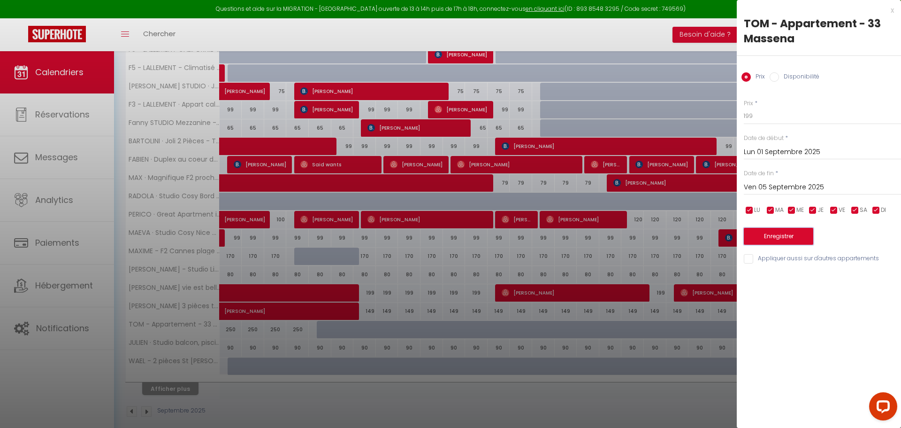
click at [768, 232] on button "Enregistrer" at bounding box center [778, 236] width 69 height 17
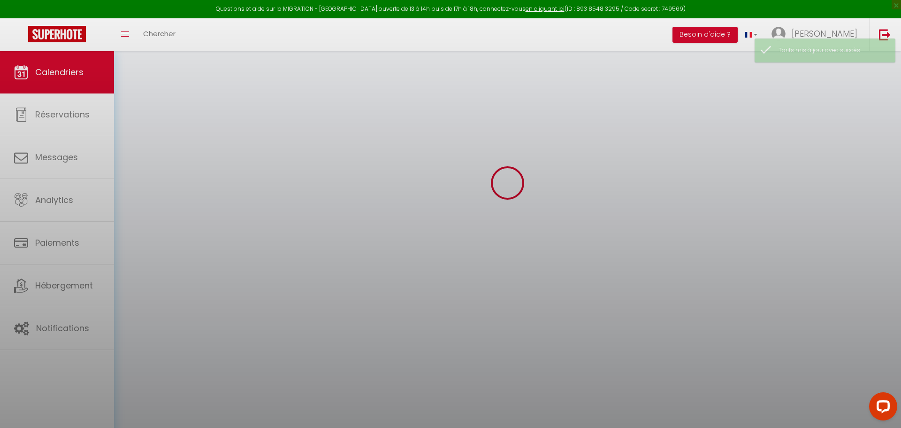
scroll to position [51, 0]
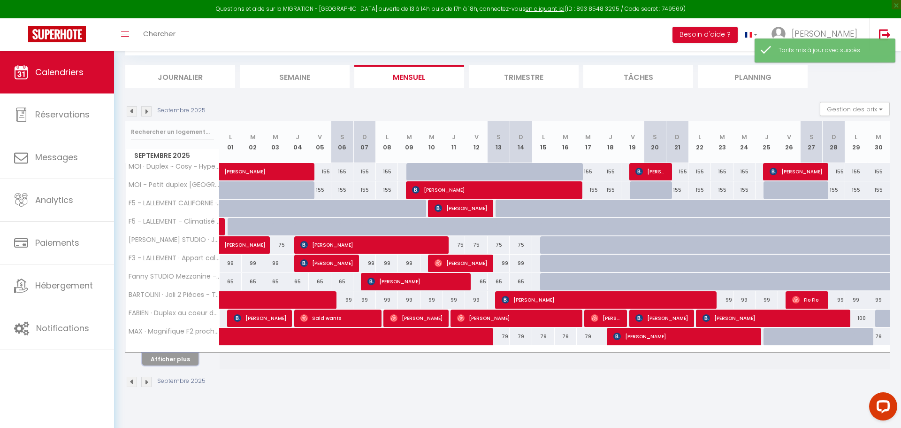
click at [188, 356] on button "Afficher plus" at bounding box center [170, 359] width 56 height 13
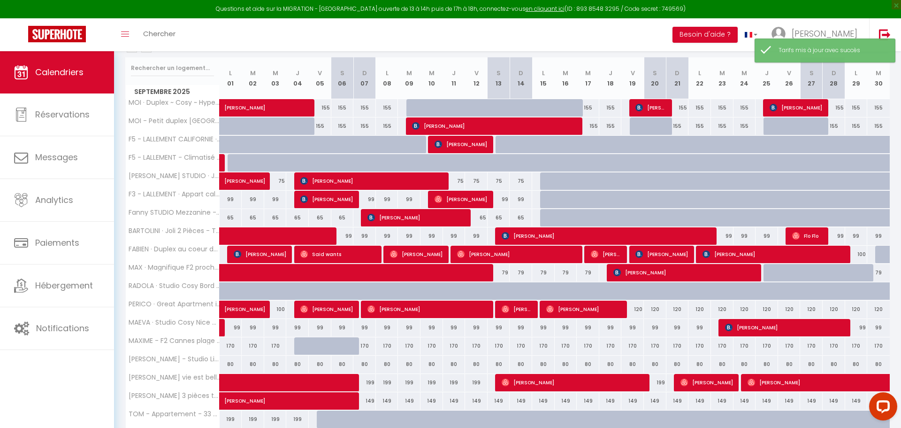
scroll to position [210, 0]
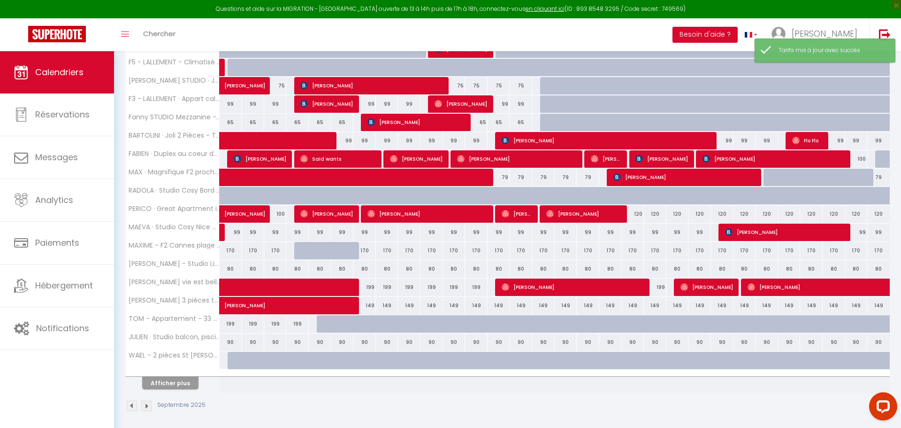
click at [176, 386] on th "Afficher plus" at bounding box center [173, 380] width 94 height 23
click at [176, 377] on button "Afficher plus" at bounding box center [170, 383] width 56 height 13
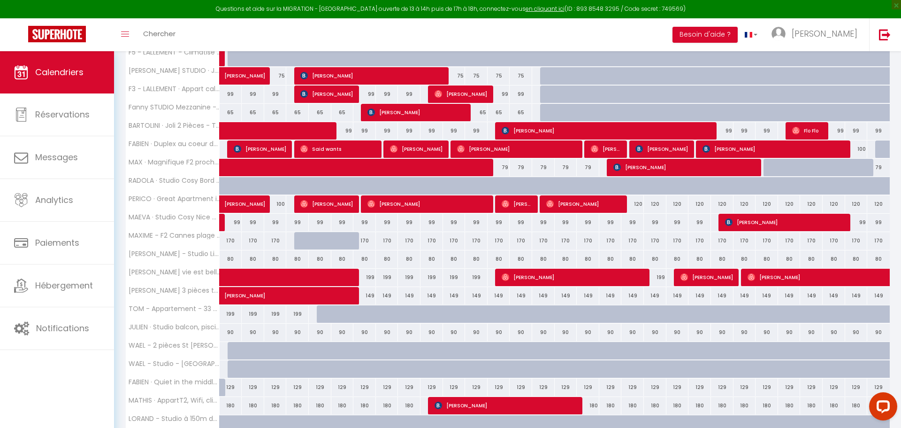
scroll to position [236, 0]
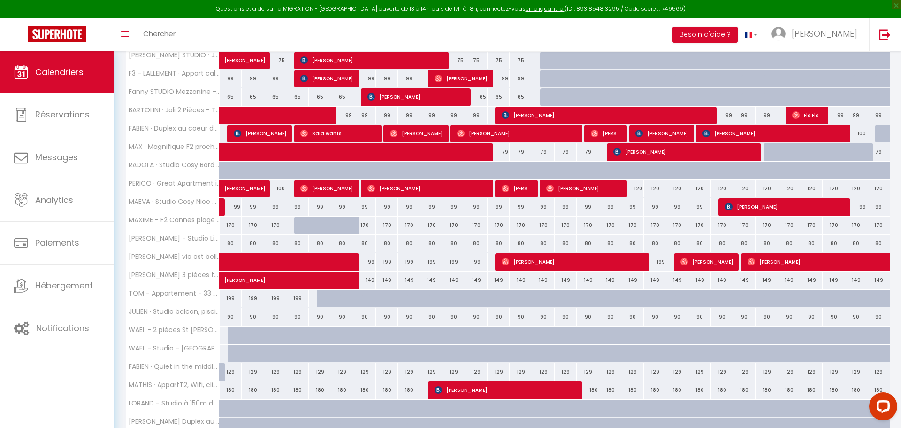
click at [319, 240] on div "80" at bounding box center [320, 243] width 23 height 17
type input "80"
select select "1"
type input "Ven 05 Septembre 2025"
type input "[DATE]"
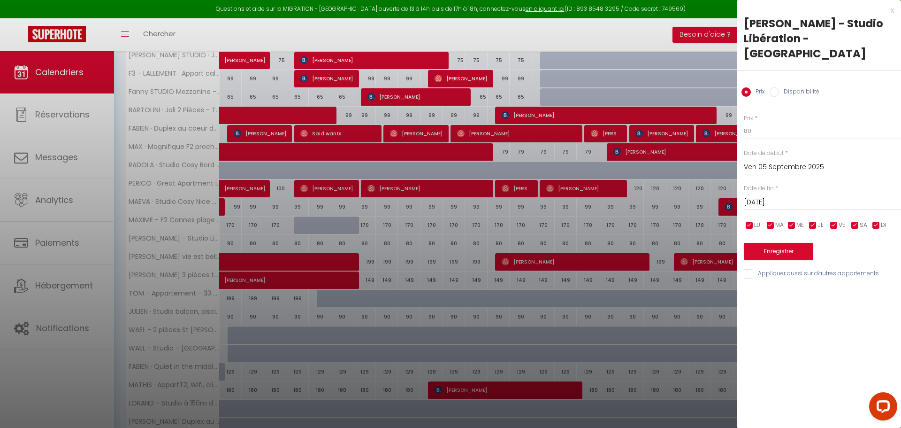
click at [780, 87] on label "Disponibilité" at bounding box center [799, 92] width 40 height 10
click at [779, 87] on input "Disponibilité" at bounding box center [774, 91] width 9 height 9
radio input "true"
radio input "false"
click at [777, 123] on select "Disponible Indisponible" at bounding box center [822, 132] width 157 height 18
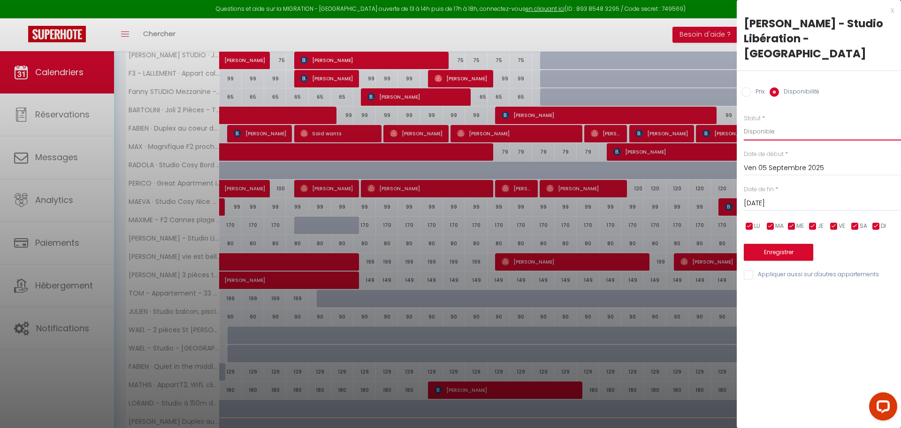
select select "0"
click at [787, 197] on input "[DATE]" at bounding box center [822, 203] width 157 height 12
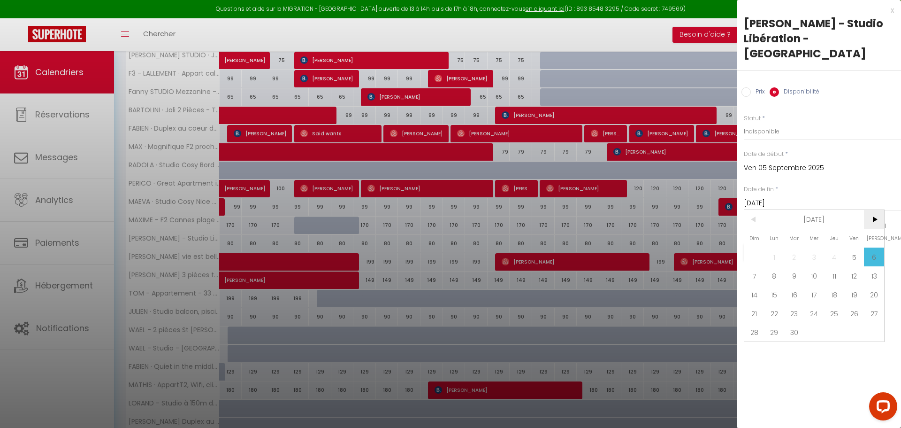
click at [877, 210] on span ">" at bounding box center [874, 219] width 20 height 19
click at [832, 247] on span "1" at bounding box center [834, 256] width 20 height 19
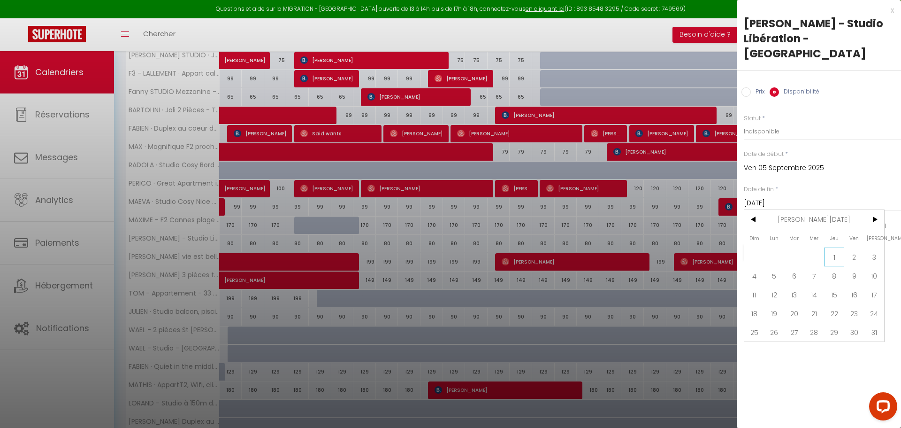
type input "Jeu 01 Janvier 2026"
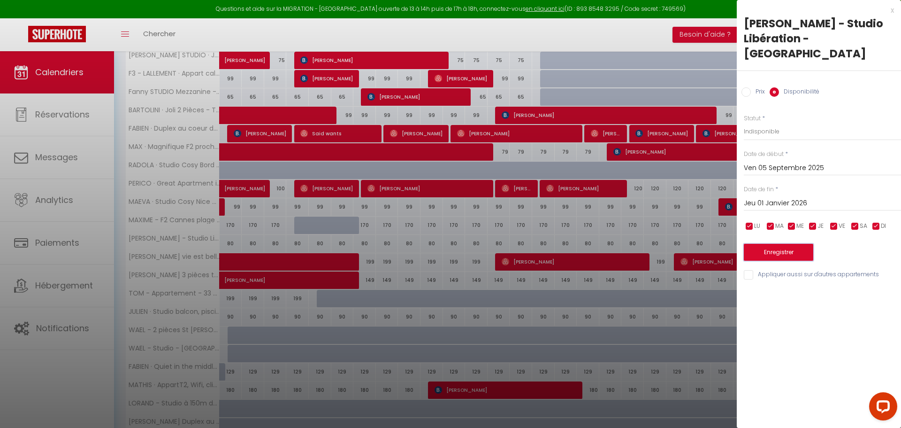
click at [791, 244] on button "Enregistrer" at bounding box center [778, 252] width 69 height 17
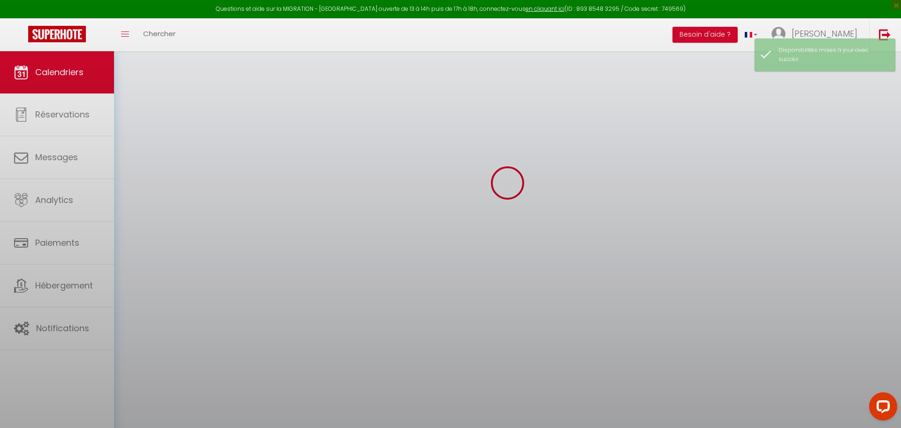
scroll to position [51, 0]
